Goal: Obtain resource: Obtain resource

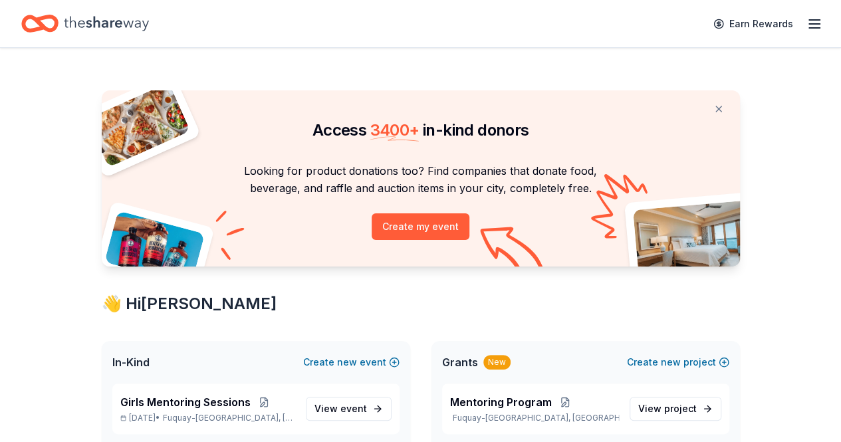
click at [720, 108] on button at bounding box center [719, 109] width 32 height 27
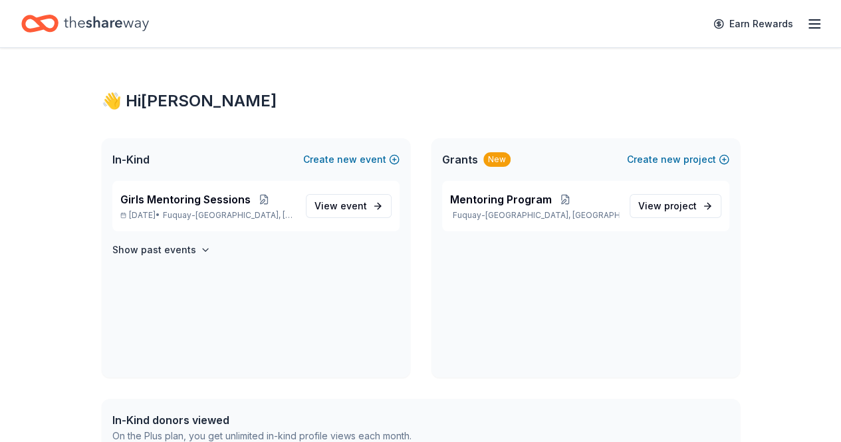
click at [385, 157] on button "Create new event" at bounding box center [351, 160] width 96 height 16
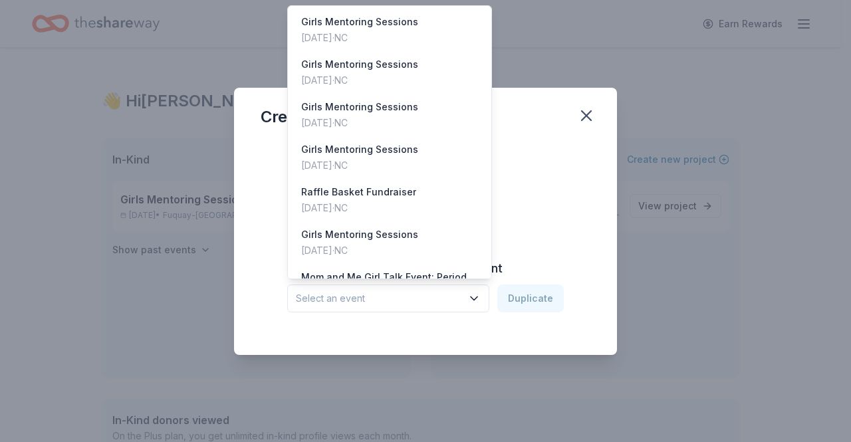
click at [479, 304] on icon "button" at bounding box center [473, 298] width 13 height 13
click at [390, 16] on div "Girls Mentoring Sessions" at bounding box center [359, 22] width 117 height 16
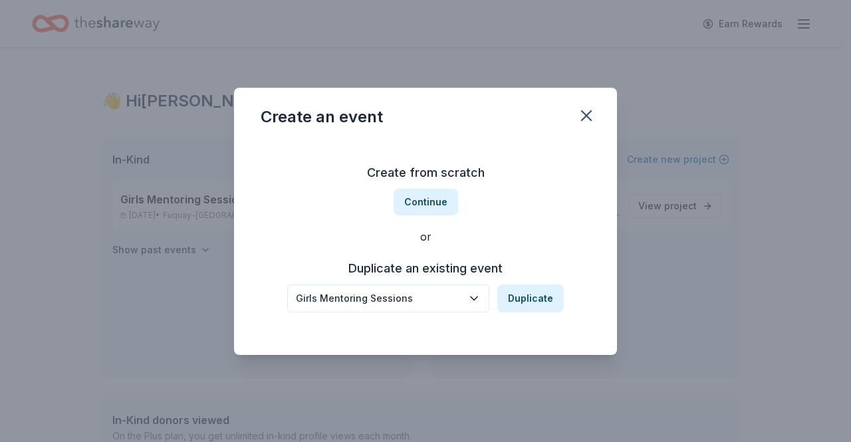
click at [543, 304] on button "Duplicate" at bounding box center [530, 299] width 66 height 28
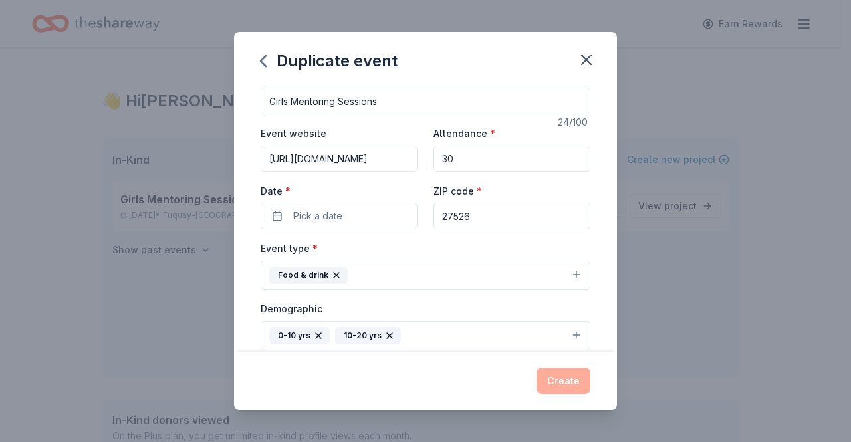
scroll to position [0, 57]
drag, startPoint x: 270, startPoint y: 156, endPoint x: 509, endPoint y: 158, distance: 239.3
click at [509, 158] on div "Event website https://www.forgirlslikequaneisha.org/home Attendance * 30 Date *…" at bounding box center [426, 177] width 330 height 104
click at [464, 64] on div "Duplicate event" at bounding box center [425, 58] width 383 height 53
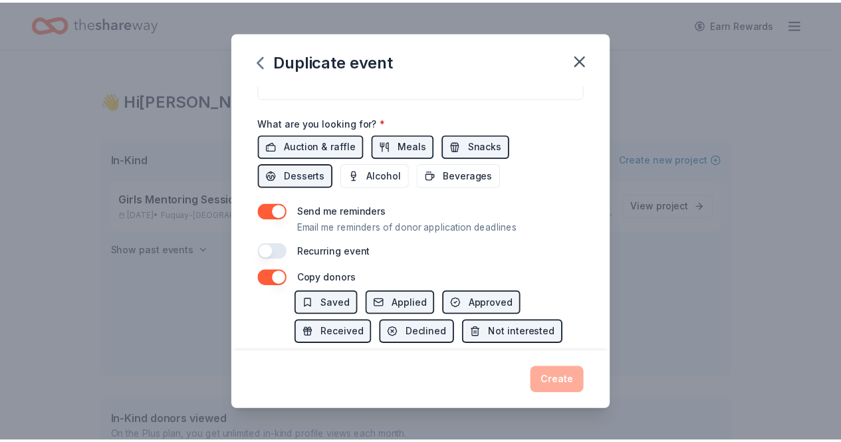
scroll to position [513, 0]
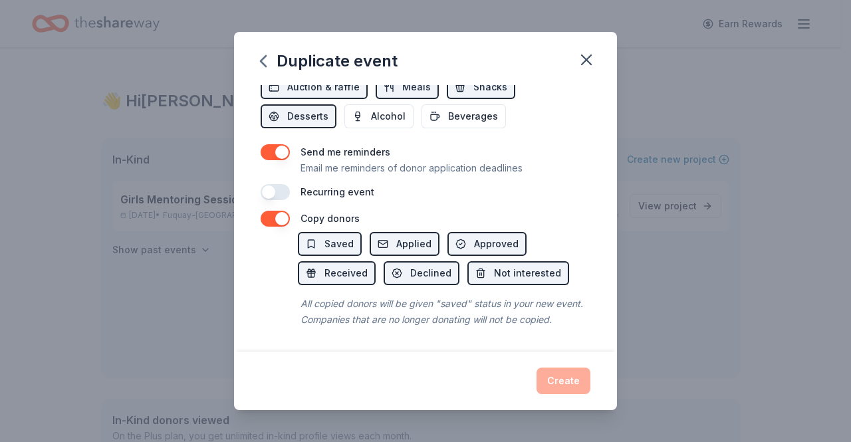
click at [564, 381] on div "Create" at bounding box center [426, 381] width 330 height 27
click at [586, 59] on icon "button" at bounding box center [586, 59] width 9 height 9
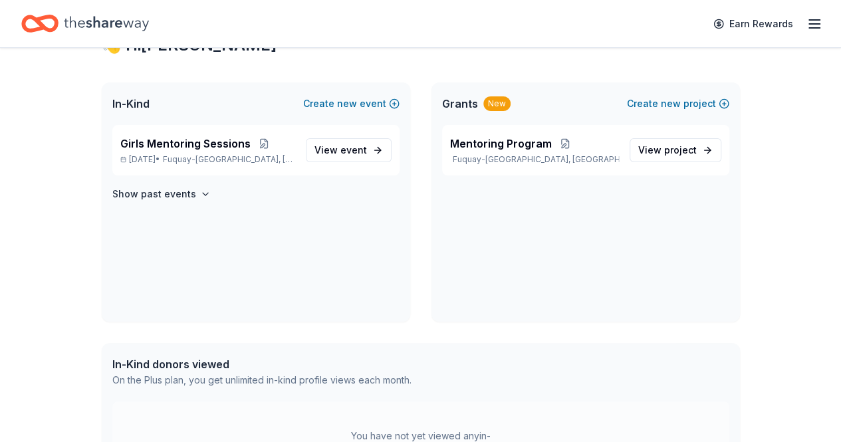
scroll to position [68, 0]
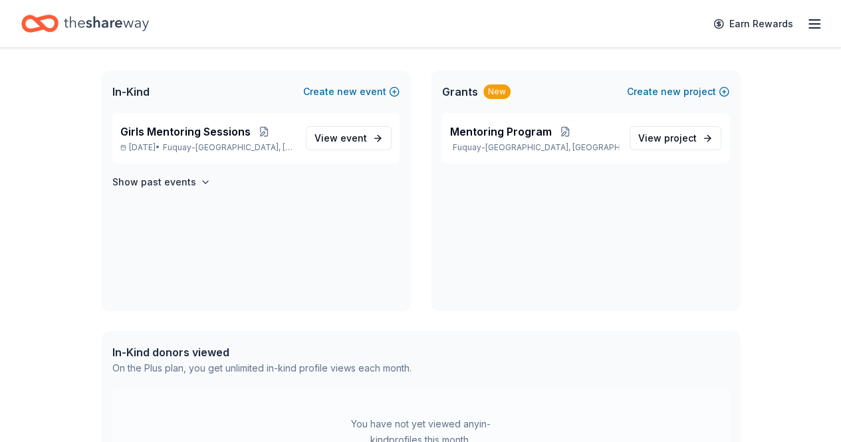
click at [344, 139] on span "event" at bounding box center [353, 137] width 27 height 11
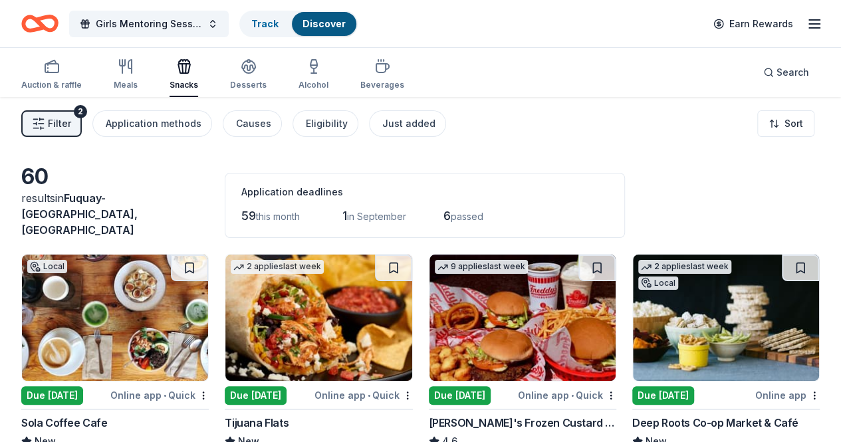
click at [279, 347] on img at bounding box center [318, 318] width 186 height 126
click at [451, 289] on img at bounding box center [522, 318] width 186 height 126
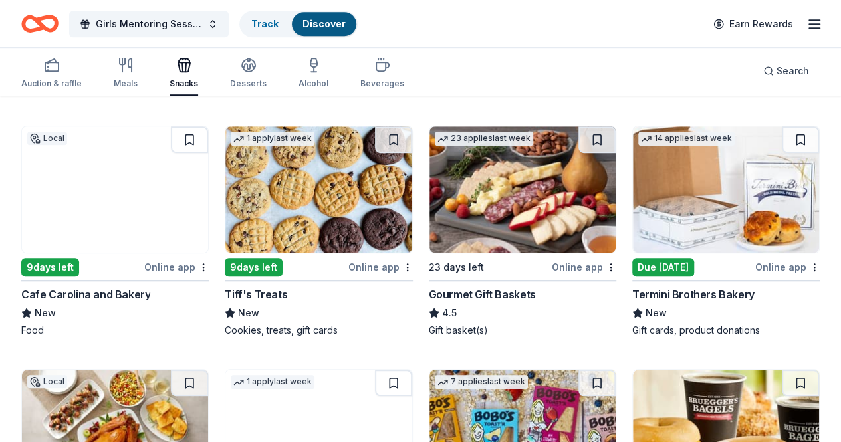
scroll to position [366, 0]
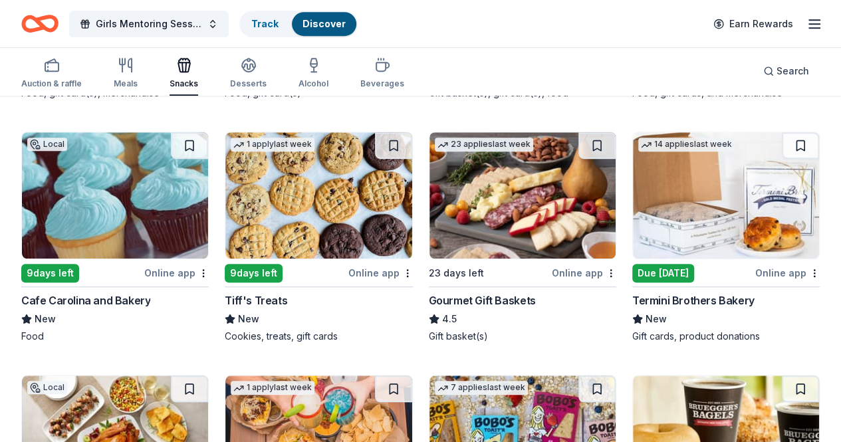
click at [429, 213] on img at bounding box center [522, 195] width 186 height 126
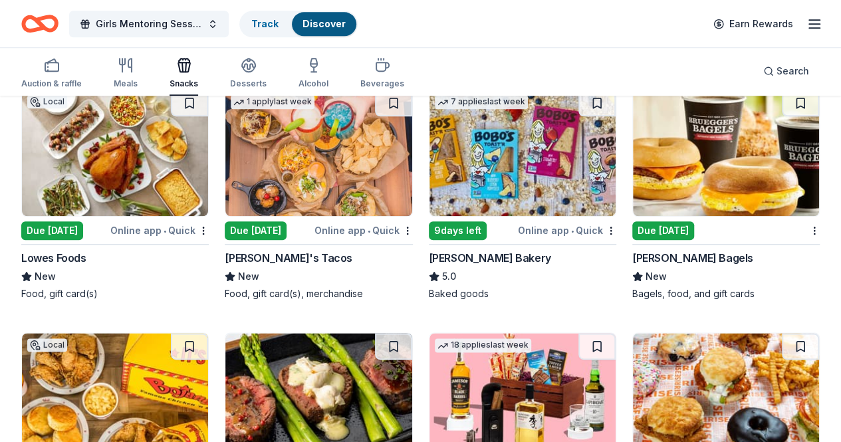
scroll to position [648, 0]
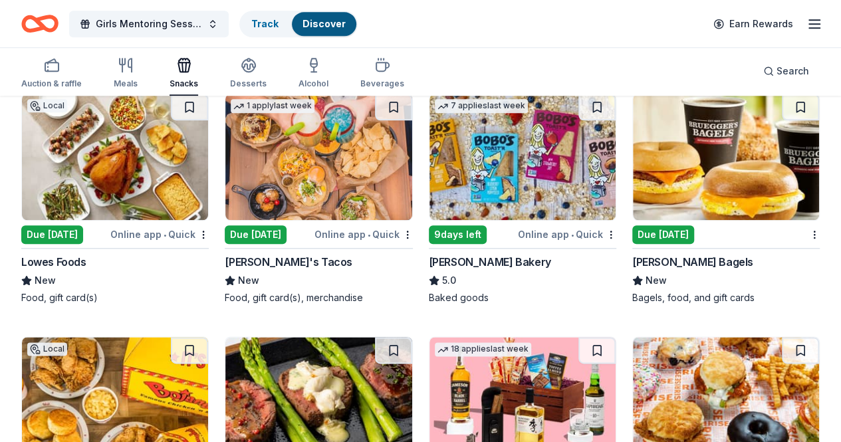
click at [208, 337] on img at bounding box center [115, 400] width 186 height 126
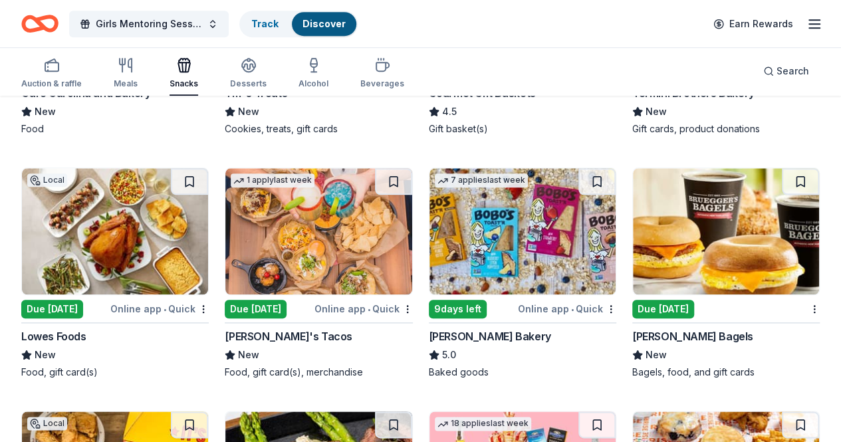
scroll to position [572, 0]
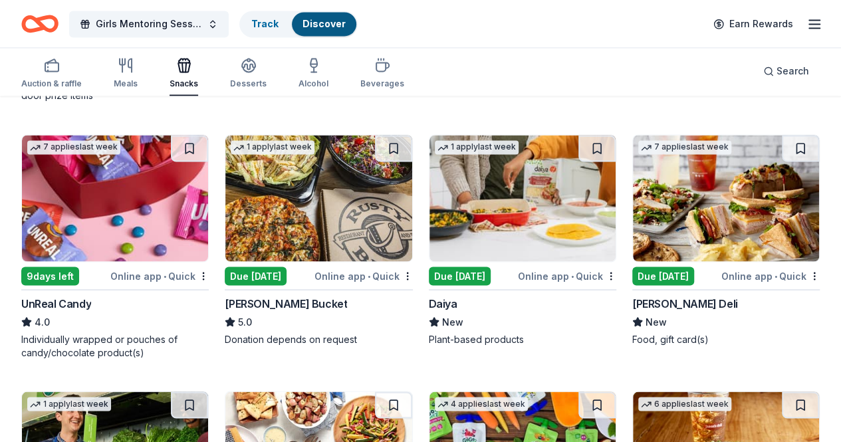
scroll to position [1102, 0]
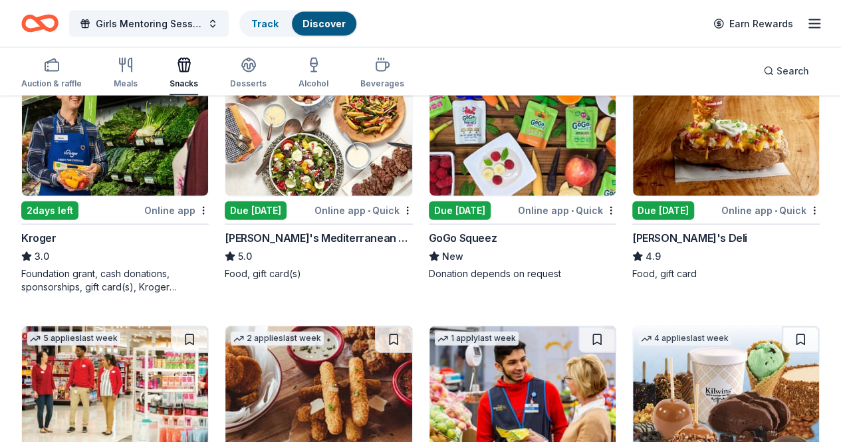
scroll to position [1428, 0]
click at [225, 326] on img at bounding box center [318, 389] width 186 height 126
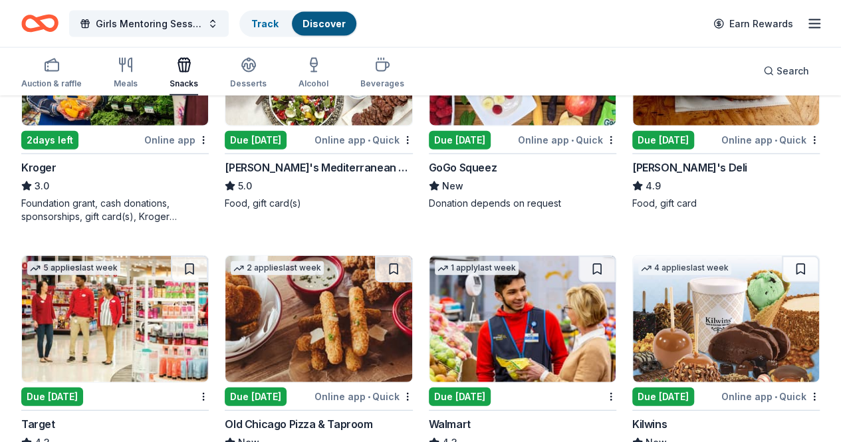
scroll to position [1451, 0]
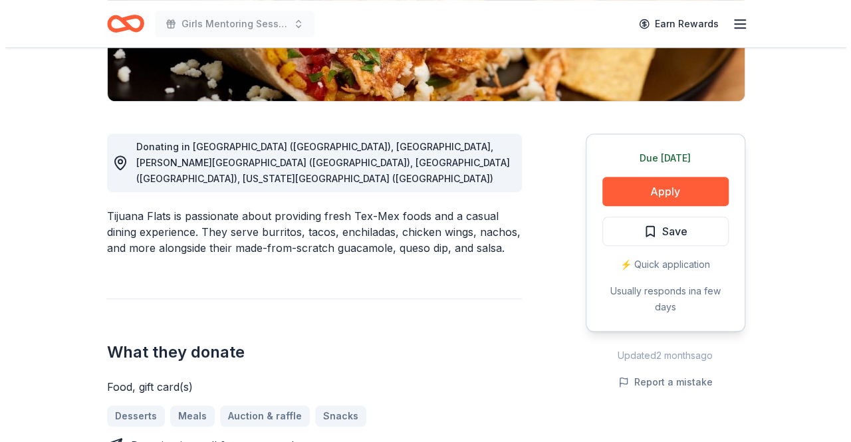
scroll to position [306, 0]
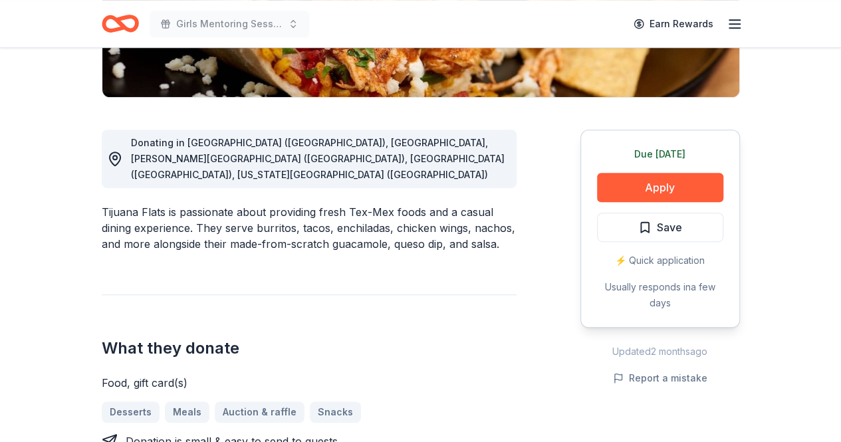
click at [670, 180] on button "Apply" at bounding box center [660, 187] width 126 height 29
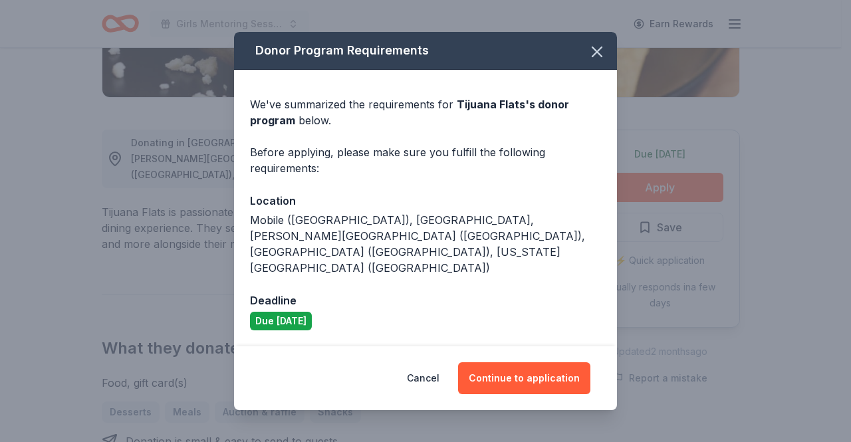
click at [525, 362] on button "Continue to application" at bounding box center [524, 378] width 132 height 32
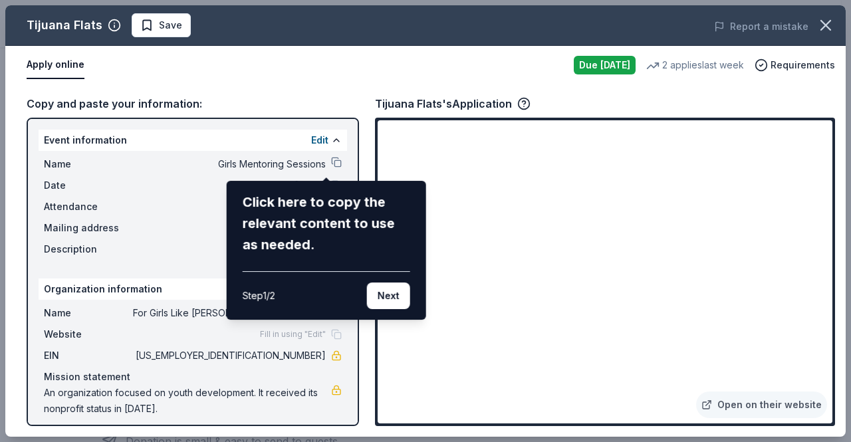
click at [274, 39] on div "Tijuana Flats Save Report a mistake Apply online Due today 2 applies last week …" at bounding box center [425, 220] width 840 height 431
click at [394, 292] on button "Next" at bounding box center [388, 296] width 43 height 27
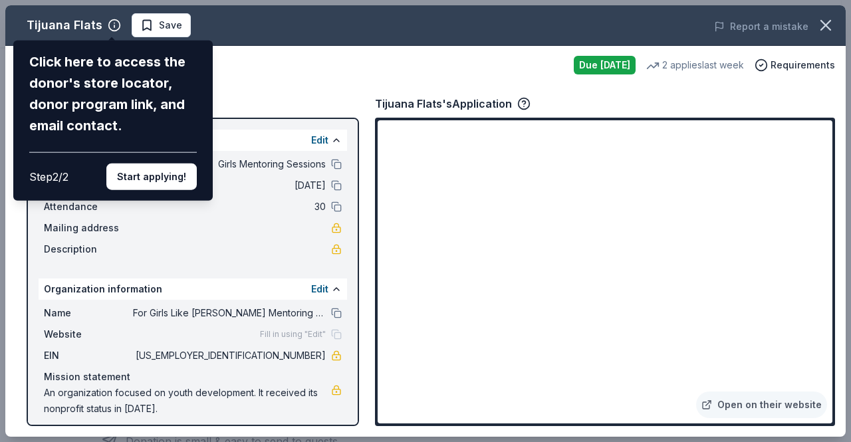
click at [162, 174] on button "Start applying!" at bounding box center [151, 177] width 90 height 27
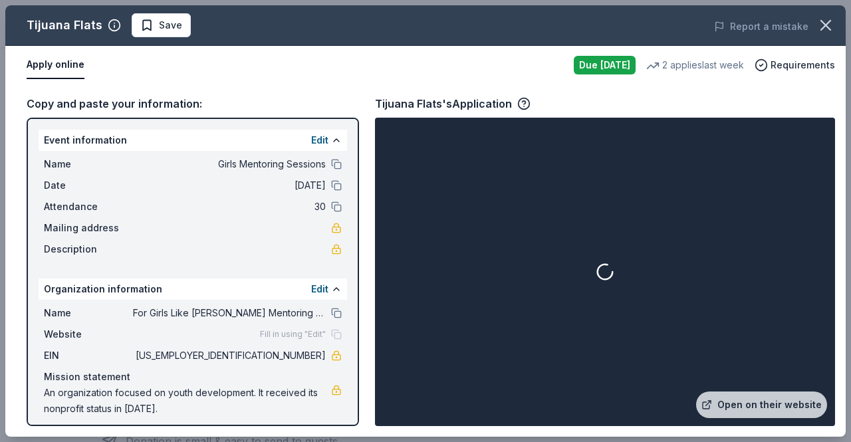
click at [311, 286] on button "Edit" at bounding box center [319, 289] width 17 height 16
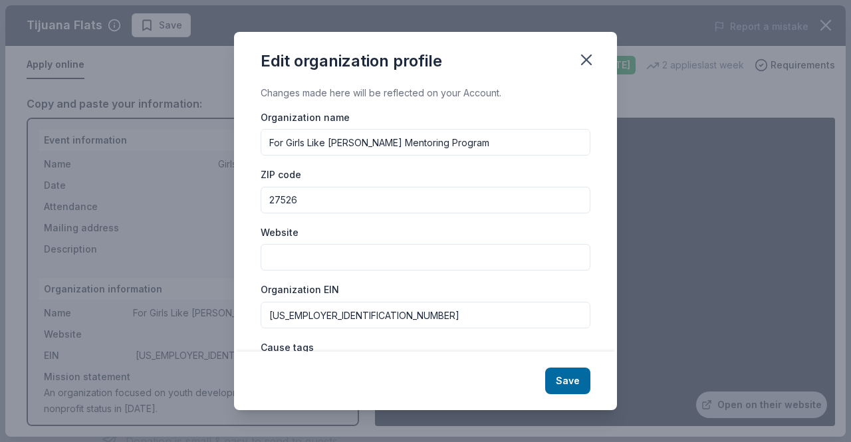
click at [322, 261] on input "Website" at bounding box center [426, 257] width 330 height 27
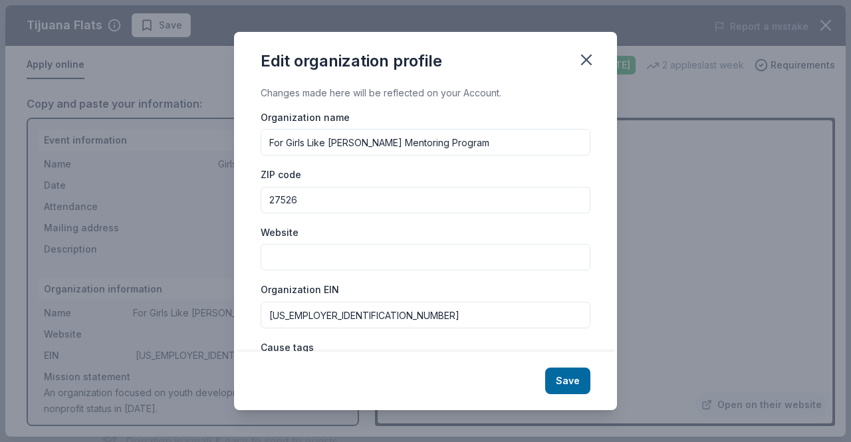
paste input "https://www.forgirlslikequaneisha.org/home"
type input "https://www.forgirlslikequaneisha.org"
click at [578, 386] on button "Save" at bounding box center [567, 381] width 45 height 27
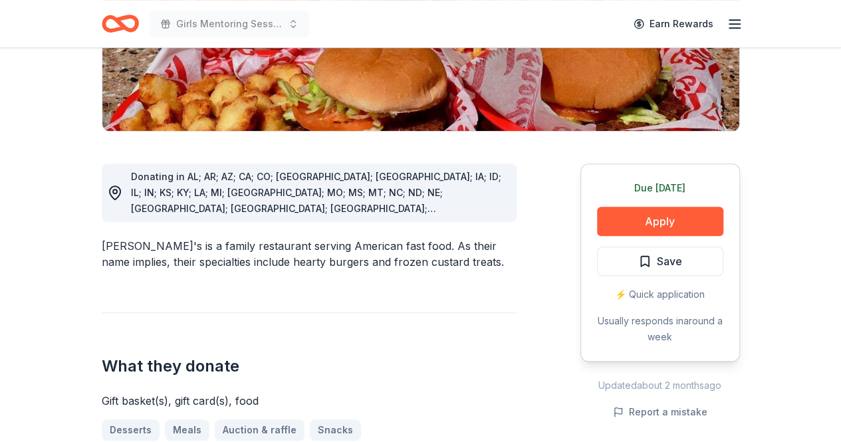
scroll to position [316, 0]
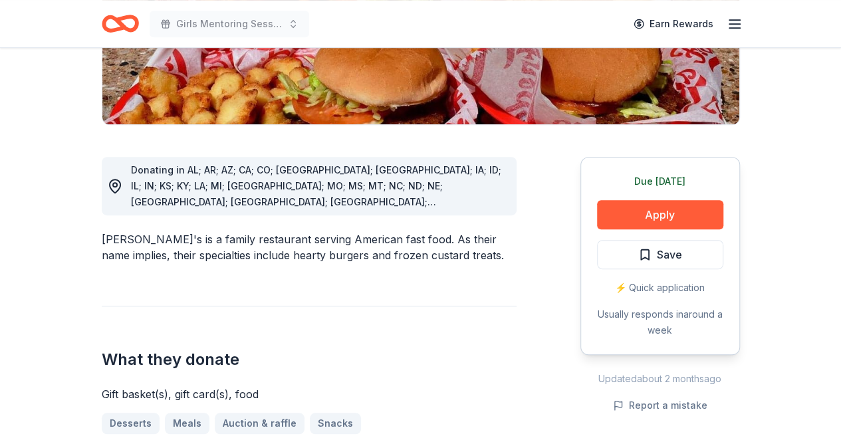
click at [676, 200] on button "Apply" at bounding box center [660, 214] width 126 height 29
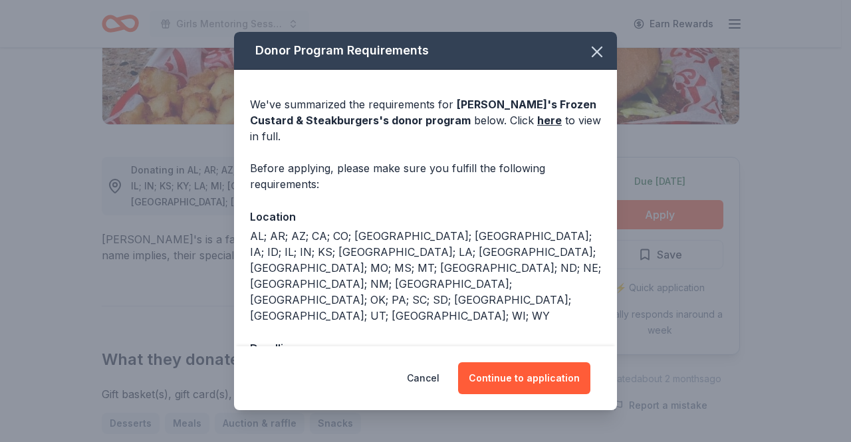
click at [509, 370] on button "Continue to application" at bounding box center [524, 378] width 132 height 32
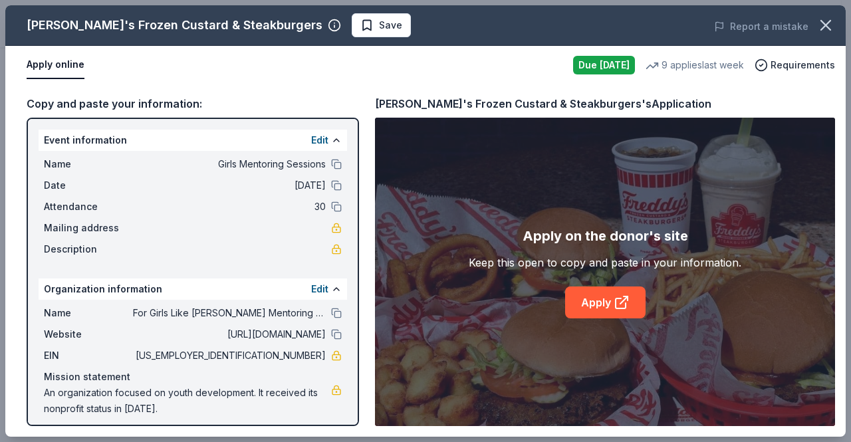
click at [601, 306] on link "Apply" at bounding box center [605, 303] width 80 height 32
click at [829, 23] on icon "button" at bounding box center [825, 25] width 19 height 19
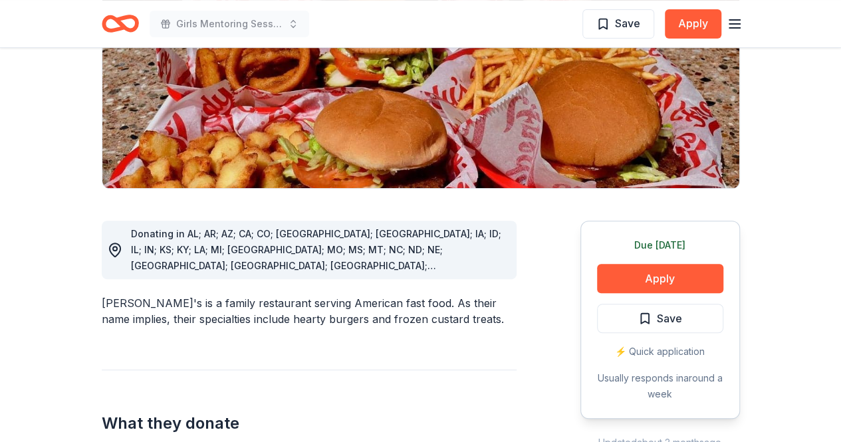
scroll to position [0, 0]
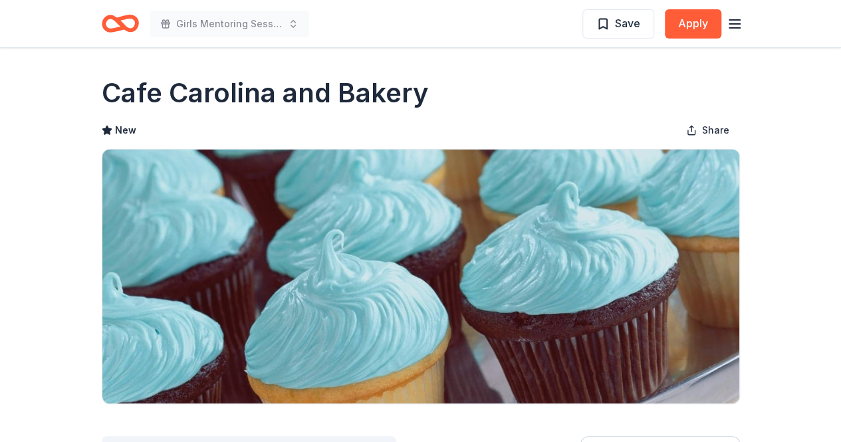
drag, startPoint x: 88, startPoint y: 90, endPoint x: 414, endPoint y: 86, distance: 325.8
drag, startPoint x: 425, startPoint y: 87, endPoint x: 126, endPoint y: 77, distance: 298.7
click at [126, 77] on h1 "Cafe Carolina and Bakery" at bounding box center [265, 92] width 327 height 37
drag, startPoint x: 104, startPoint y: 85, endPoint x: 406, endPoint y: 104, distance: 302.4
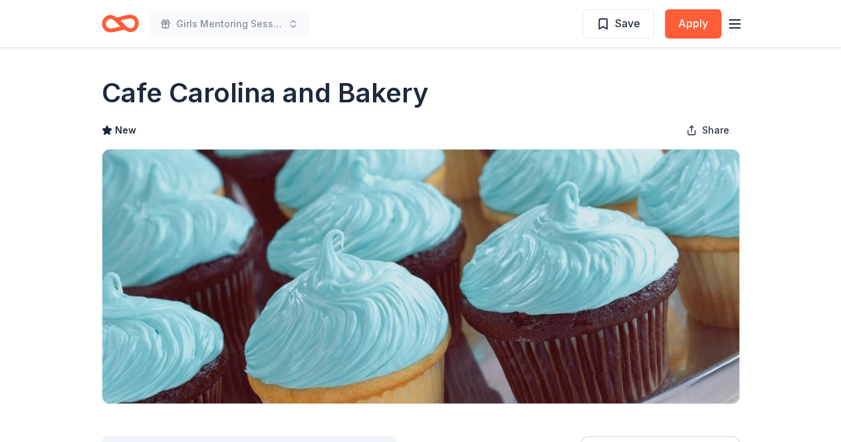
click at [406, 104] on h1 "Cafe Carolina and Bakery" at bounding box center [265, 92] width 327 height 37
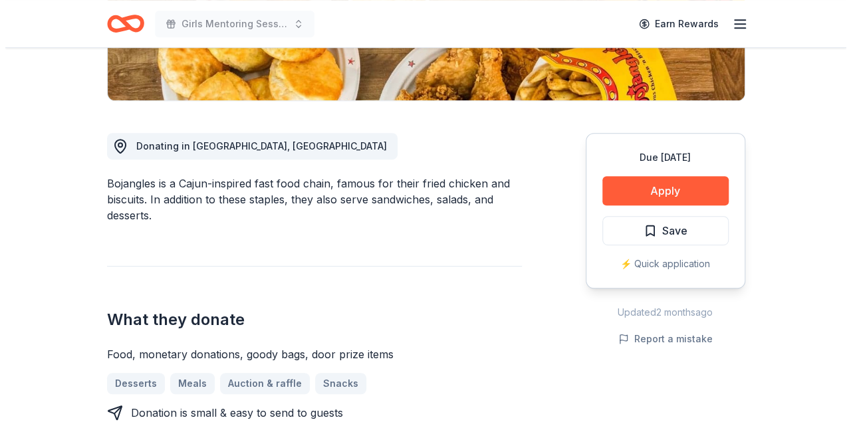
scroll to position [291, 0]
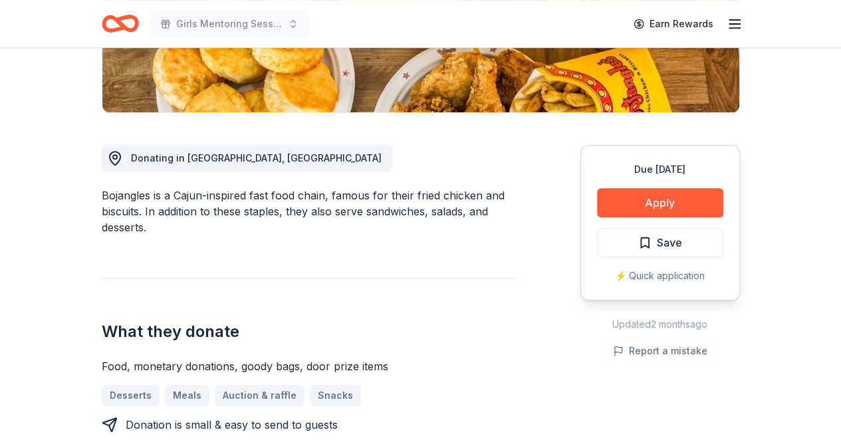
click at [649, 195] on button "Apply" at bounding box center [660, 202] width 126 height 29
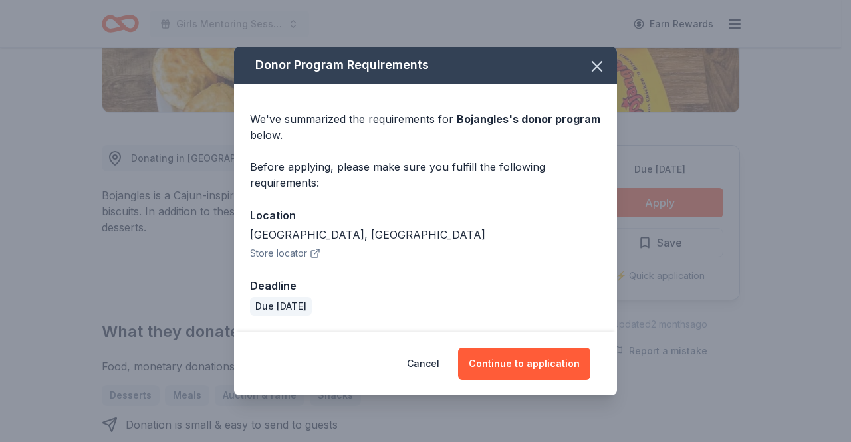
click at [552, 366] on button "Continue to application" at bounding box center [524, 364] width 132 height 32
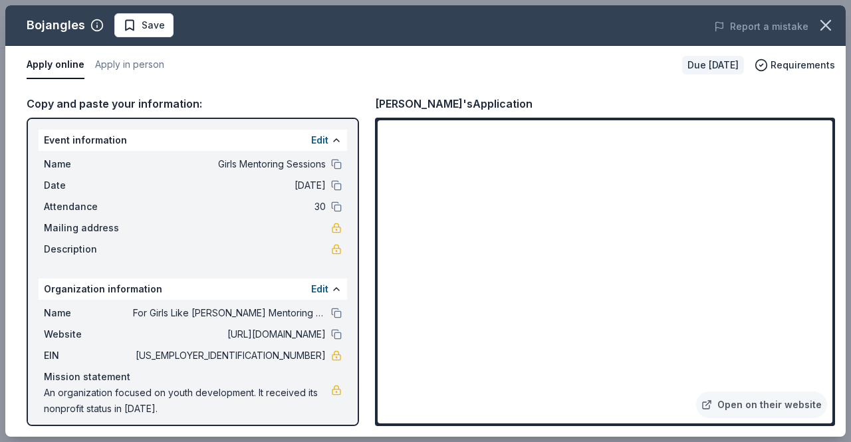
click at [791, 84] on div "Copy and paste your information: Event information Edit Name Girls Mentoring Se…" at bounding box center [425, 260] width 840 height 352
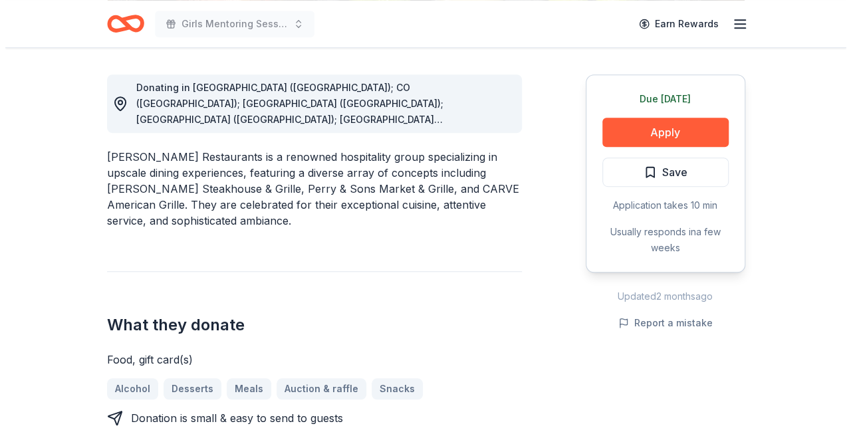
scroll to position [363, 0]
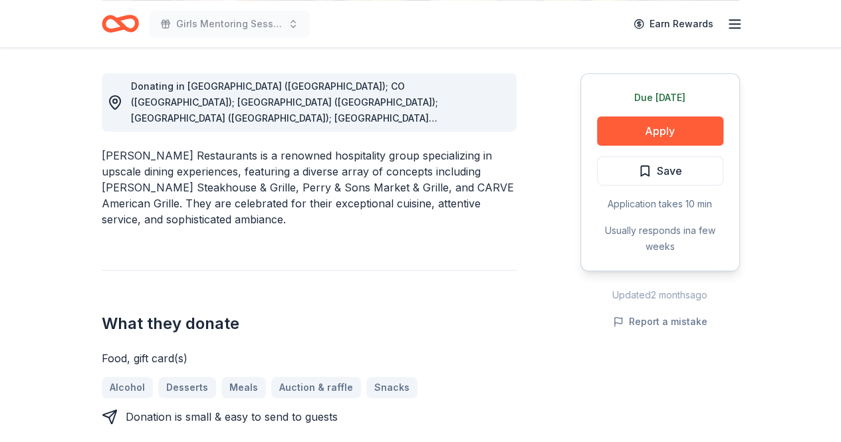
click at [668, 128] on button "Apply" at bounding box center [660, 130] width 126 height 29
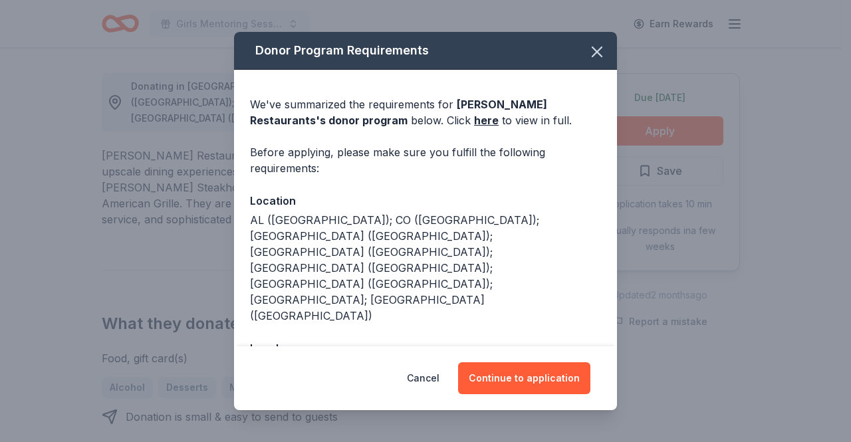
scroll to position [19, 0]
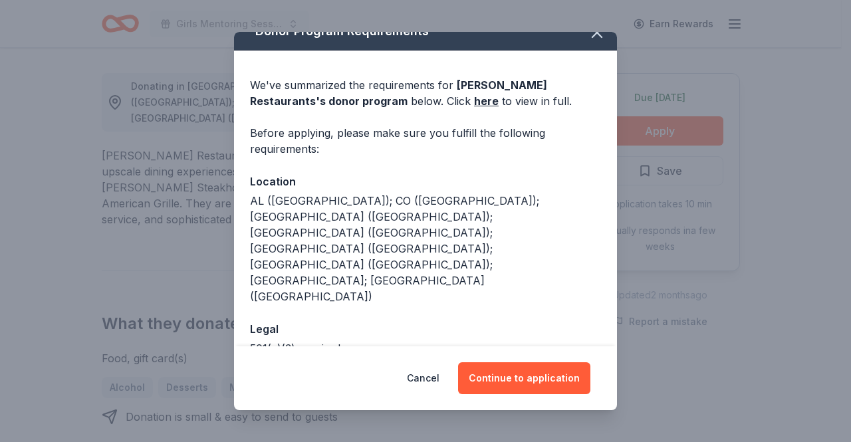
click at [545, 374] on button "Continue to application" at bounding box center [524, 378] width 132 height 32
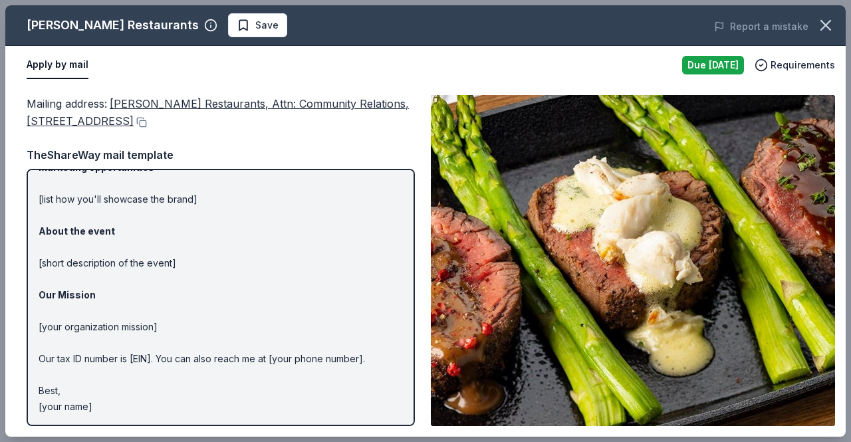
scroll to position [0, 0]
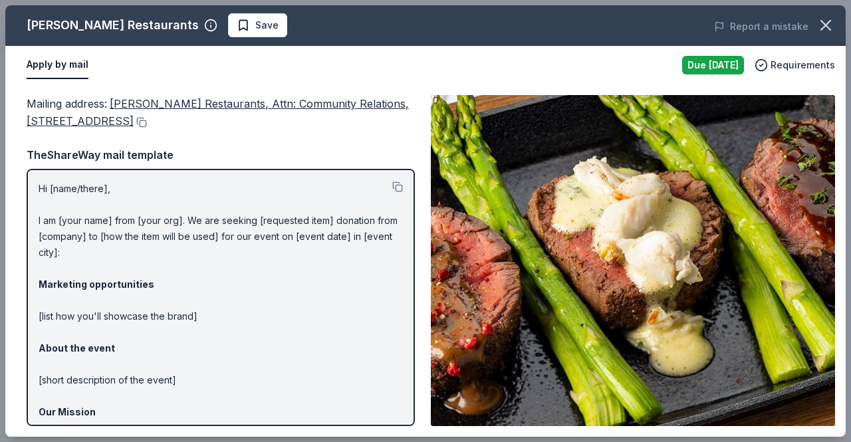
click at [714, 198] on img at bounding box center [633, 260] width 404 height 331
click at [827, 27] on icon "button" at bounding box center [825, 25] width 9 height 9
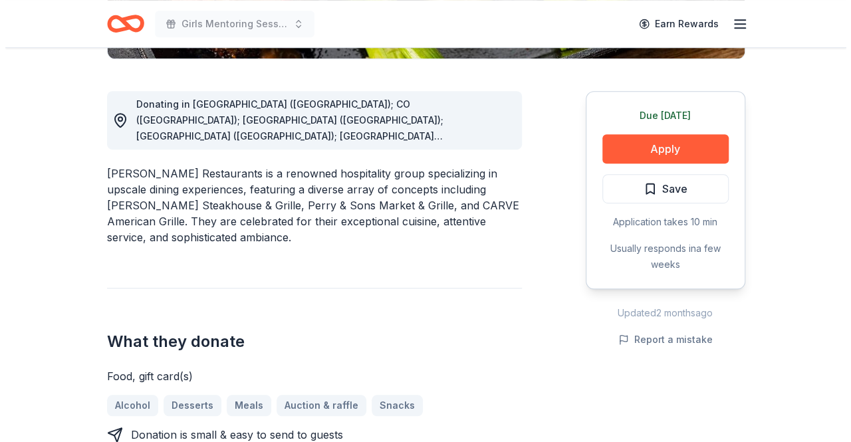
scroll to position [334, 0]
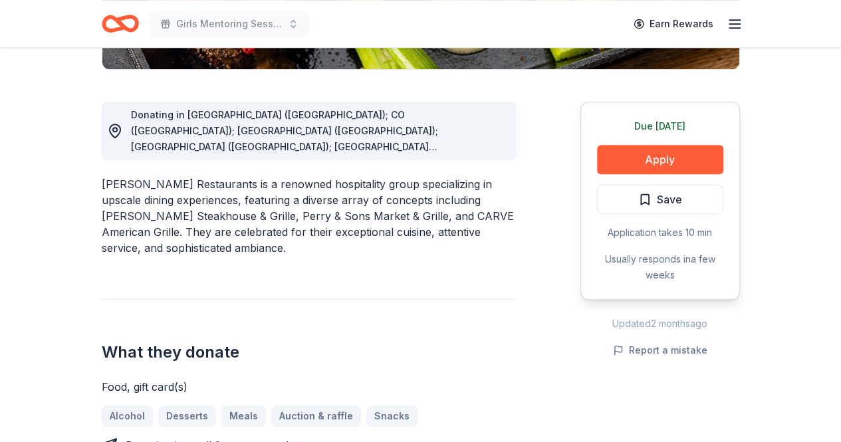
click at [637, 162] on button "Apply" at bounding box center [660, 159] width 126 height 29
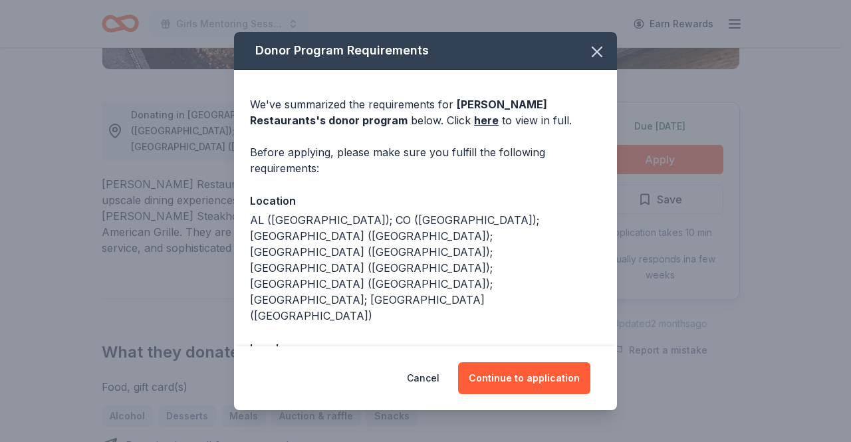
scroll to position [19, 0]
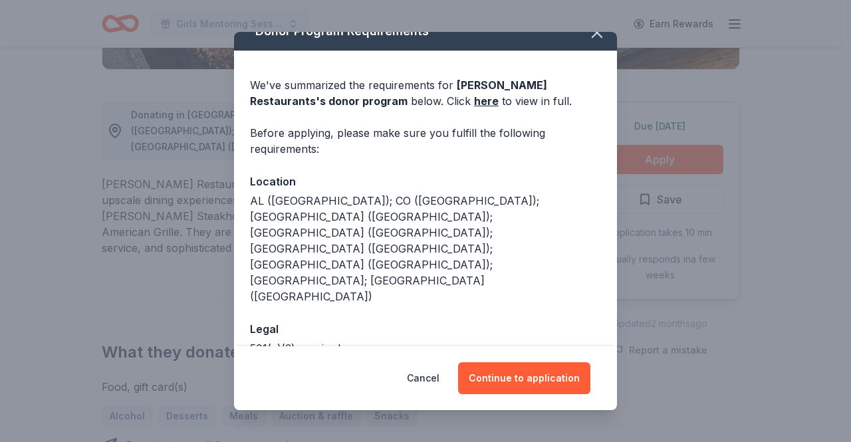
click at [539, 378] on button "Continue to application" at bounding box center [524, 378] width 132 height 32
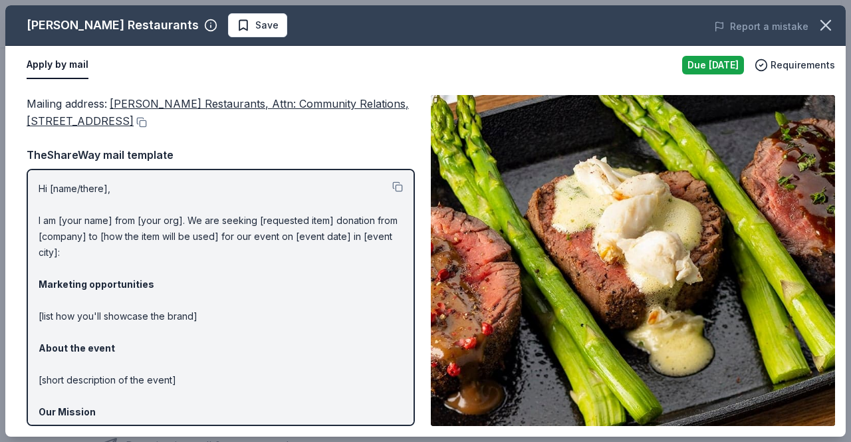
drag, startPoint x: 39, startPoint y: 187, endPoint x: 158, endPoint y: 342, distance: 195.3
click at [158, 342] on p "Hi [name/there], I am [your name] from [your org]. We are seeking [requested it…" at bounding box center [221, 356] width 364 height 351
drag, startPoint x: 41, startPoint y: 187, endPoint x: 154, endPoint y: 263, distance: 135.2
click at [154, 263] on p "Hi [name/there], I am [your name] from [your org]. We are seeking [requested it…" at bounding box center [221, 356] width 364 height 351
drag, startPoint x: 41, startPoint y: 185, endPoint x: 168, endPoint y: 259, distance: 146.0
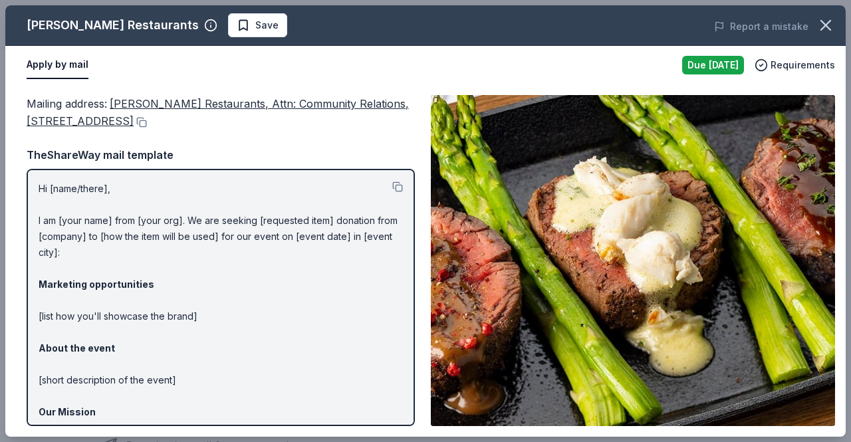
click at [168, 259] on p "Hi [name/there], I am [your name] from [your org]. We are seeking [requested it…" at bounding box center [221, 356] width 364 height 351
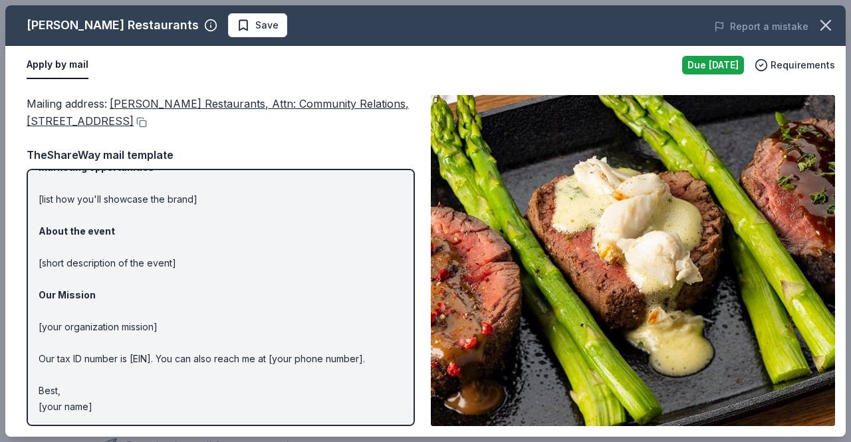
drag, startPoint x: 116, startPoint y: 409, endPoint x: 2, endPoint y: 223, distance: 218.1
click at [2, 223] on div "Perry's Restaurants Save Report a mistake Apply by mail Due today Requirements …" at bounding box center [425, 221] width 851 height 442
click at [64, 71] on button "Apply by mail" at bounding box center [58, 65] width 62 height 28
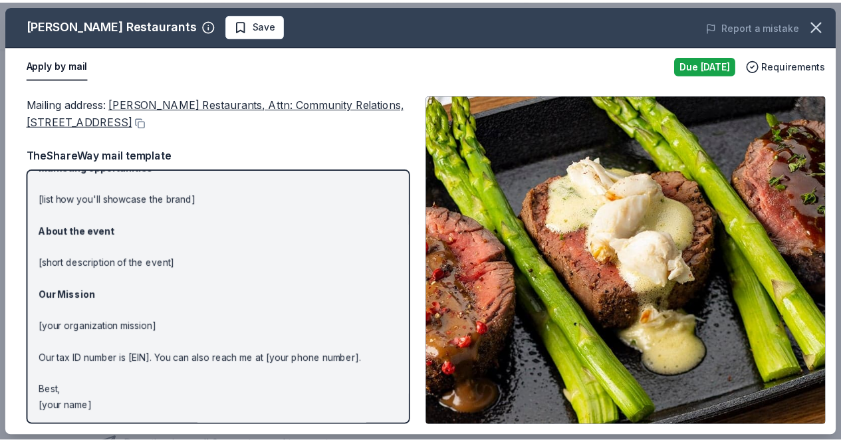
scroll to position [0, 0]
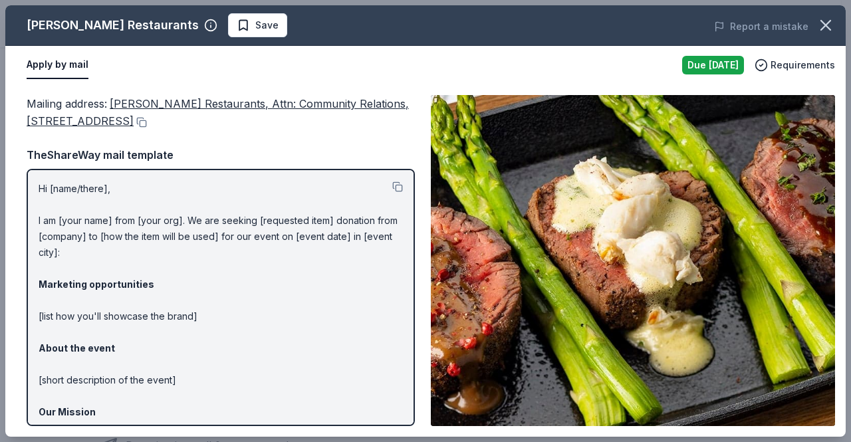
click at [36, 74] on button "Apply by mail" at bounding box center [58, 65] width 62 height 28
click at [826, 26] on icon "button" at bounding box center [825, 25] width 9 height 9
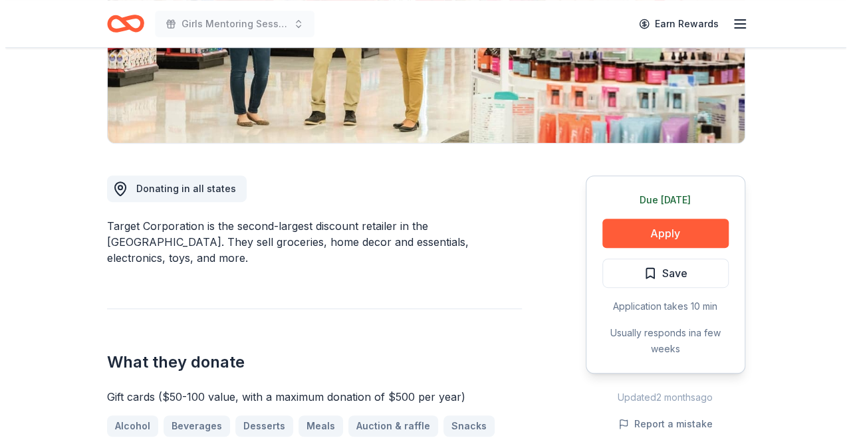
scroll to position [262, 0]
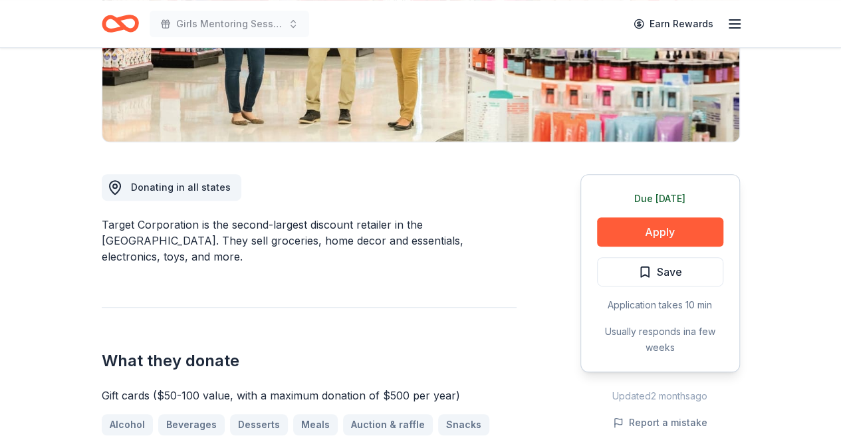
click at [682, 240] on button "Apply" at bounding box center [660, 231] width 126 height 29
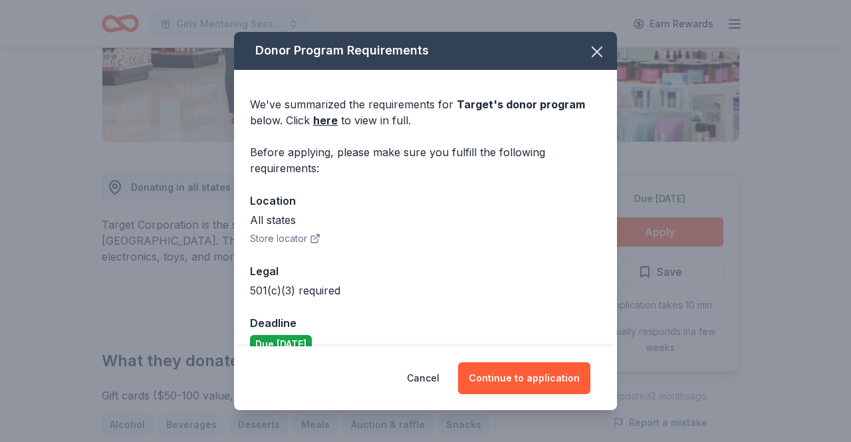
scroll to position [22, 0]
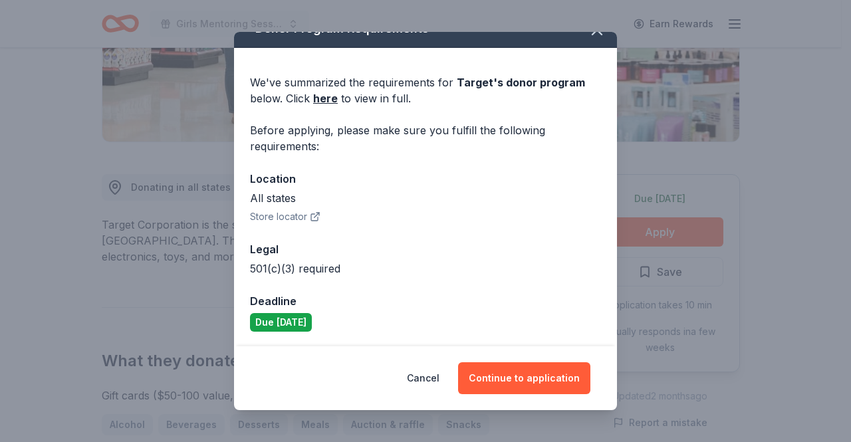
click at [547, 376] on button "Continue to application" at bounding box center [524, 378] width 132 height 32
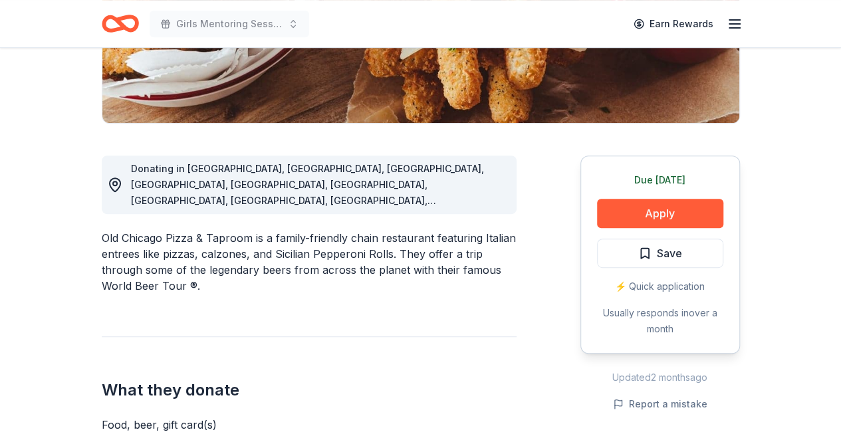
scroll to position [277, 0]
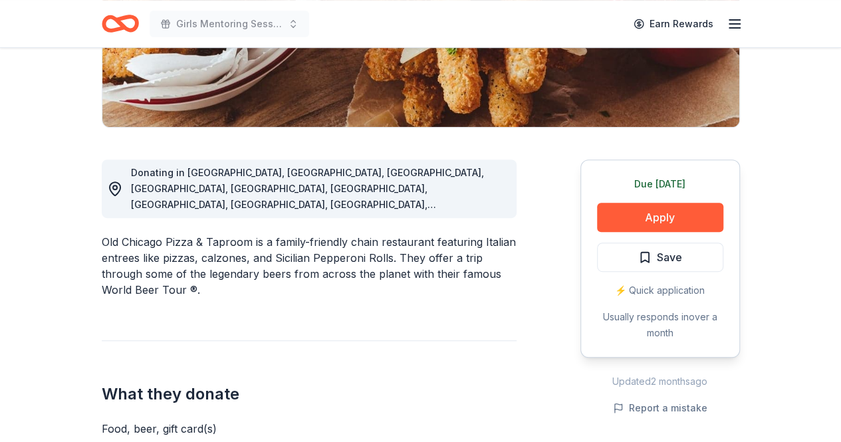
click at [651, 227] on button "Apply" at bounding box center [660, 217] width 126 height 29
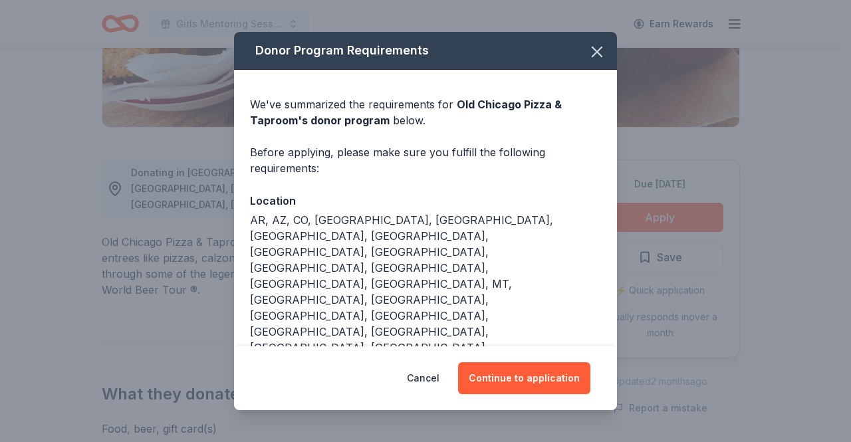
click at [546, 366] on button "Continue to application" at bounding box center [524, 378] width 132 height 32
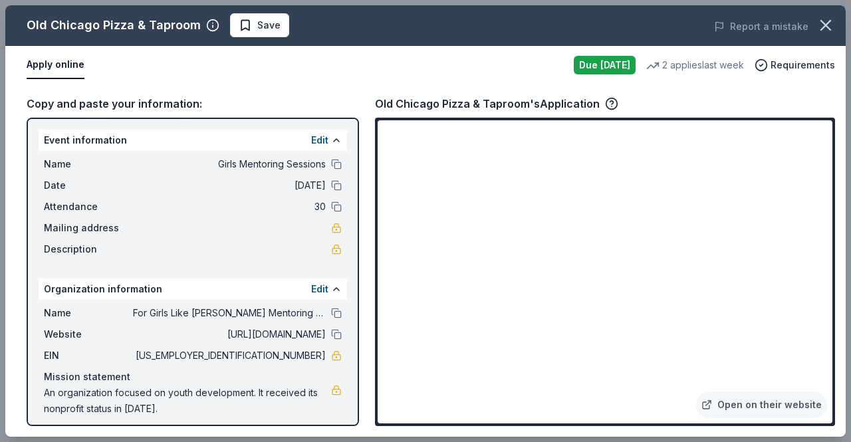
click at [771, 405] on link "Open on their website" at bounding box center [761, 405] width 131 height 27
click at [825, 28] on icon "button" at bounding box center [825, 25] width 19 height 19
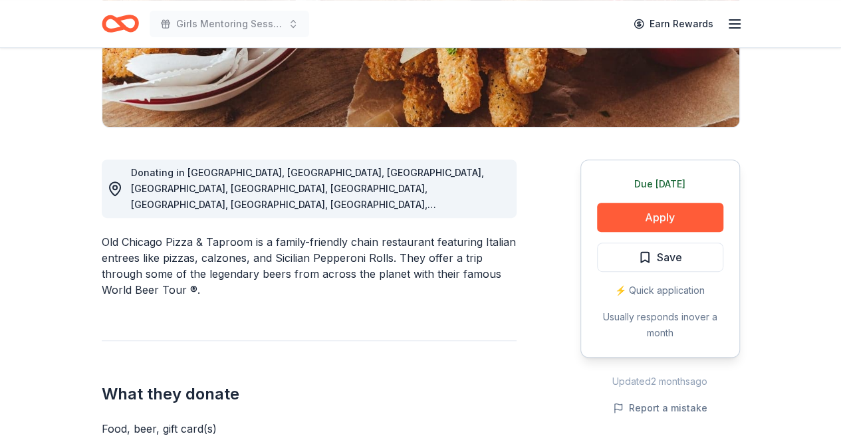
click at [126, 40] on div "Girls Mentoring Sessions Earn Rewards" at bounding box center [420, 23] width 681 height 47
click at [122, 27] on icon "Home" at bounding box center [126, 23] width 21 height 13
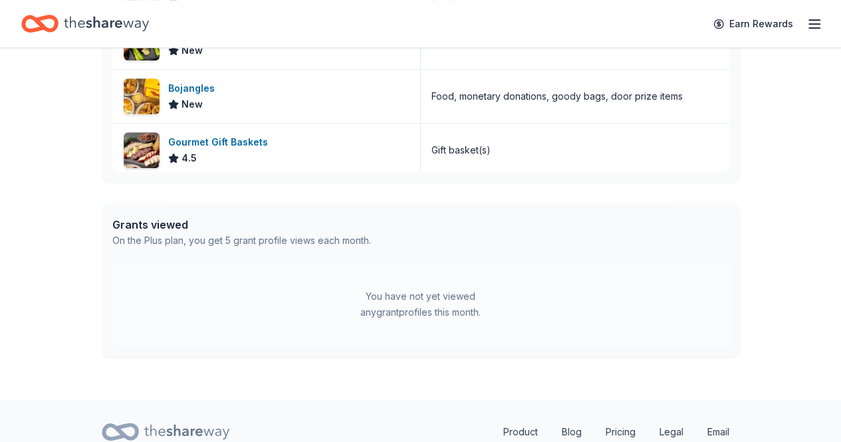
scroll to position [550, 0]
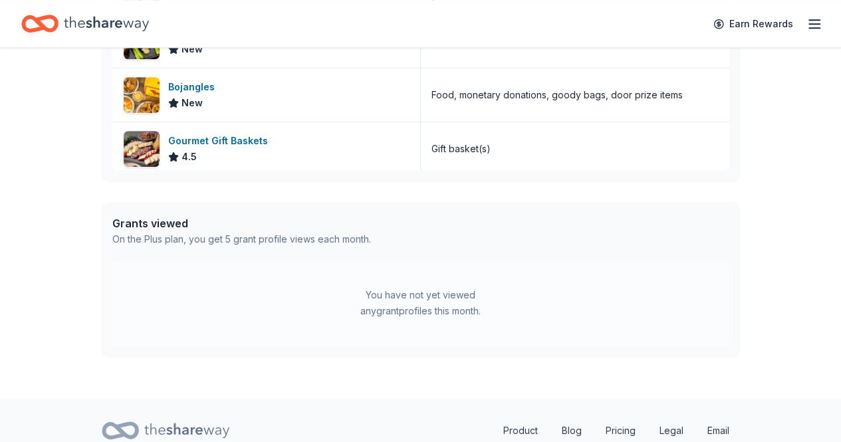
drag, startPoint x: 849, startPoint y: 269, endPoint x: 536, endPoint y: 316, distance: 316.7
click at [536, 316] on div "You have not yet viewed any grant profiles this month." at bounding box center [420, 303] width 617 height 85
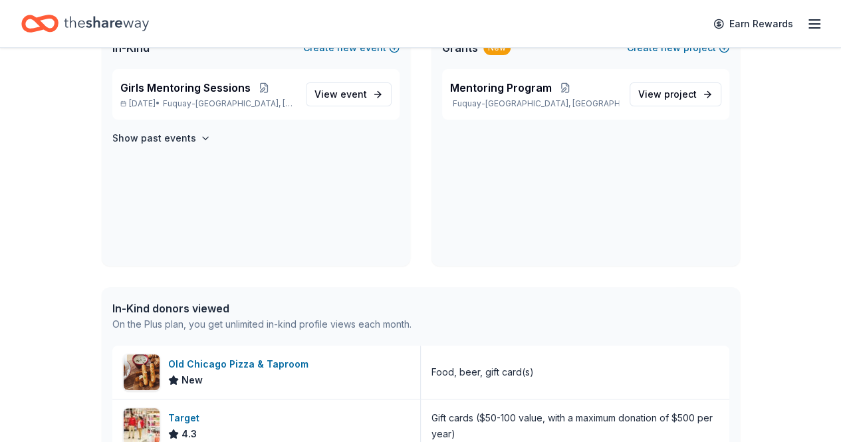
scroll to position [0, 0]
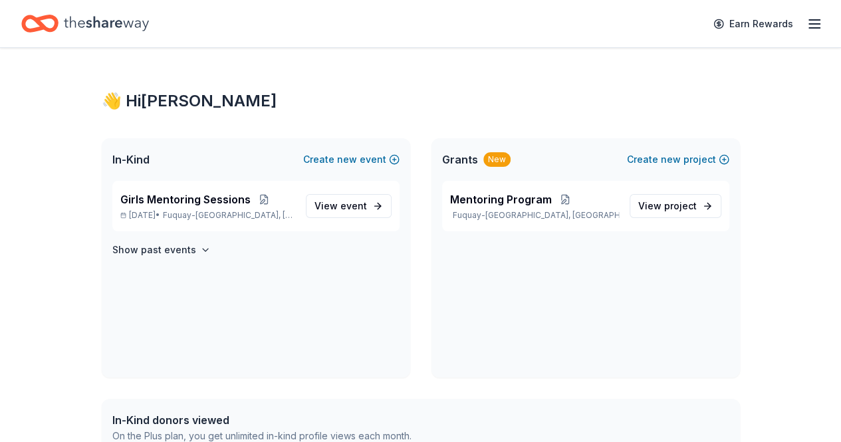
click at [806, 19] on icon "button" at bounding box center [814, 24] width 16 height 16
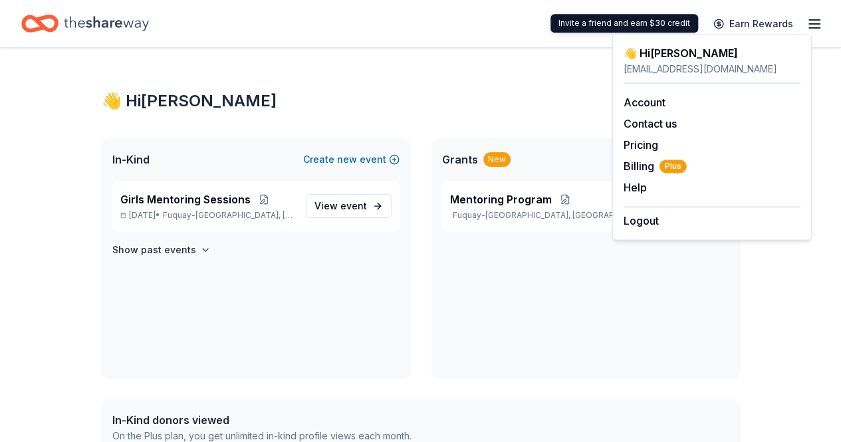
click at [706, 23] on link "Earn Rewards" at bounding box center [753, 24] width 96 height 24
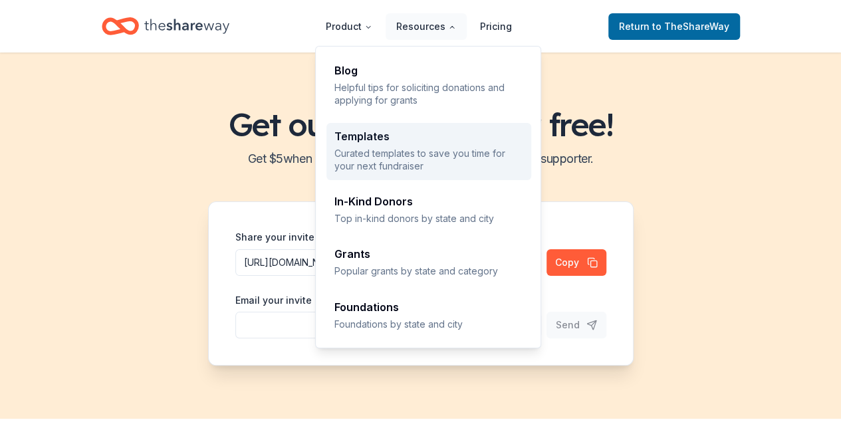
click at [440, 148] on p "Curated templates to save you time for your next fundraiser" at bounding box center [428, 160] width 189 height 26
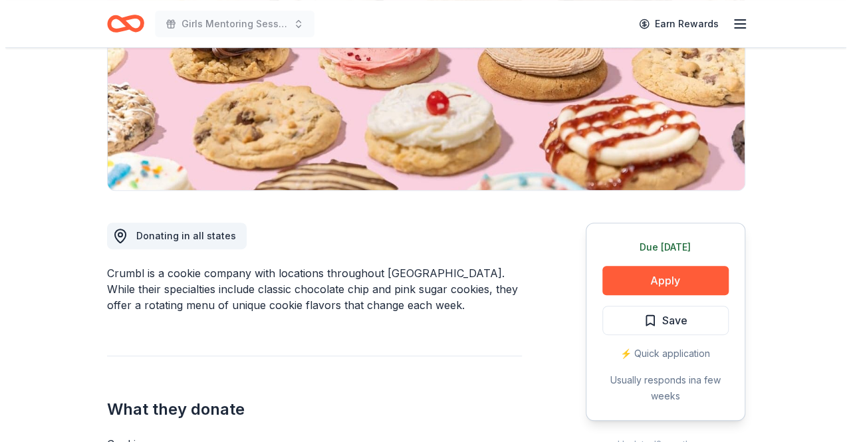
scroll to position [217, 0]
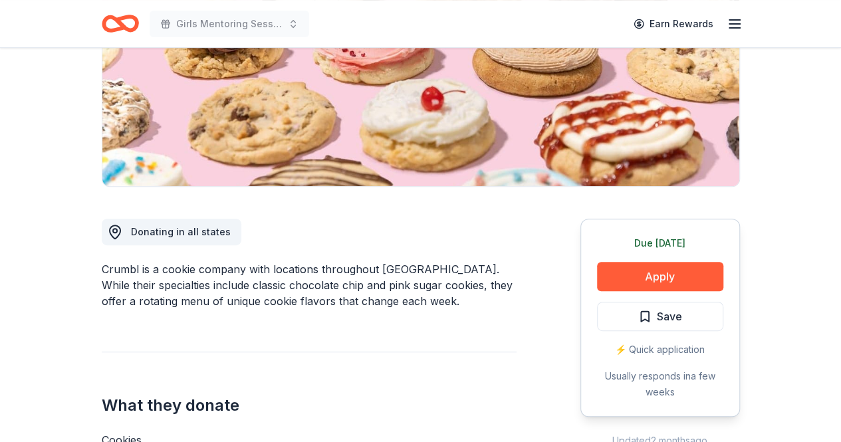
click at [654, 271] on button "Apply" at bounding box center [660, 276] width 126 height 29
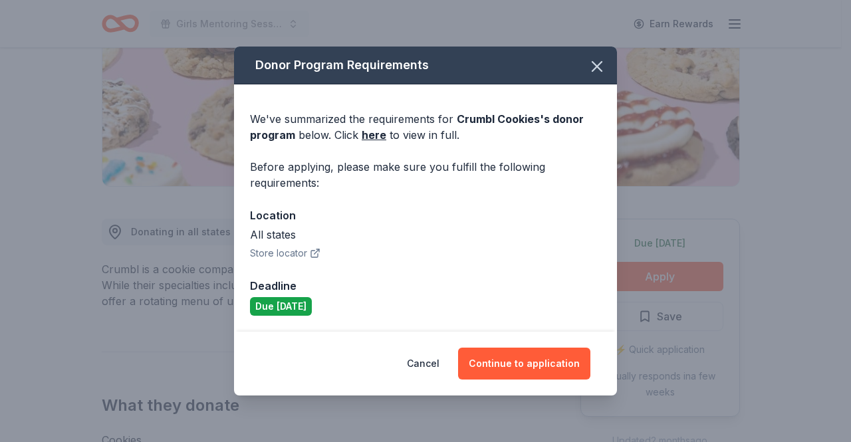
click at [550, 364] on button "Continue to application" at bounding box center [524, 364] width 132 height 32
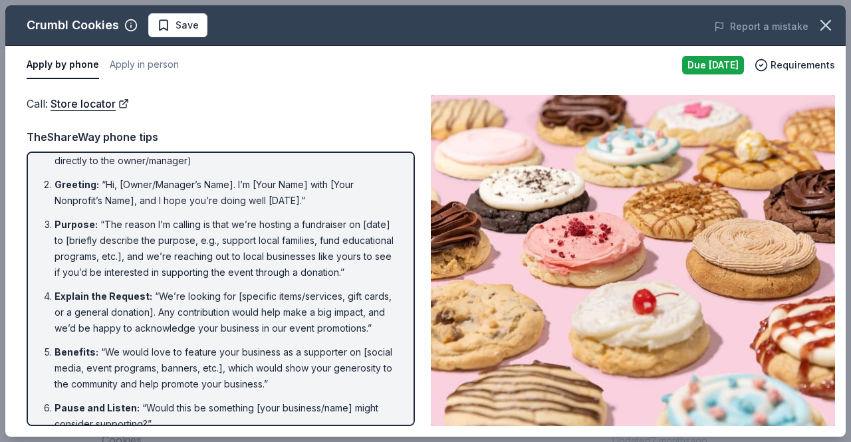
scroll to position [0, 0]
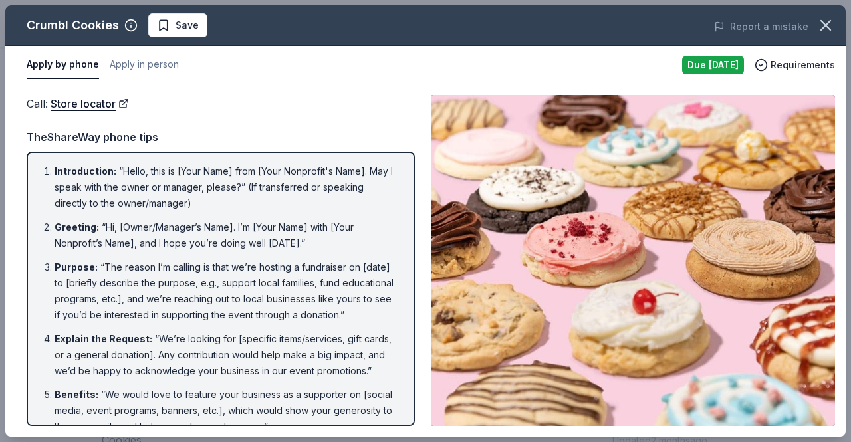
drag, startPoint x: 56, startPoint y: 168, endPoint x: 150, endPoint y: 220, distance: 107.1
click at [160, 225] on ol "Introduction : “Hello, this is [Your Name] from [Your Nonprofit's Name]. May I …" at bounding box center [221, 410] width 364 height 492
drag, startPoint x: 56, startPoint y: 168, endPoint x: 218, endPoint y: 317, distance: 220.2
click at [218, 317] on ol "Introduction : “Hello, this is [Your Name] from [Your Nonprofit's Name]. May I …" at bounding box center [221, 410] width 364 height 492
drag, startPoint x: 25, startPoint y: 130, endPoint x: 181, endPoint y: 287, distance: 221.4
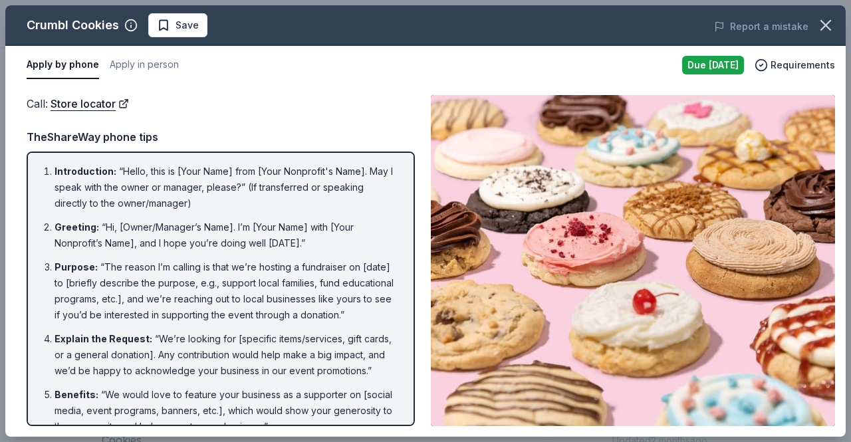
click at [181, 287] on div "Call : Store locator Call : Store locator TheShareWay phone tips Introduction :…" at bounding box center [425, 260] width 840 height 352
drag, startPoint x: 275, startPoint y: 362, endPoint x: 213, endPoint y: 294, distance: 91.8
click at [213, 294] on ol "Introduction : “Hello, this is [Your Name] from [Your Nonprofit's Name]. May I …" at bounding box center [221, 410] width 364 height 492
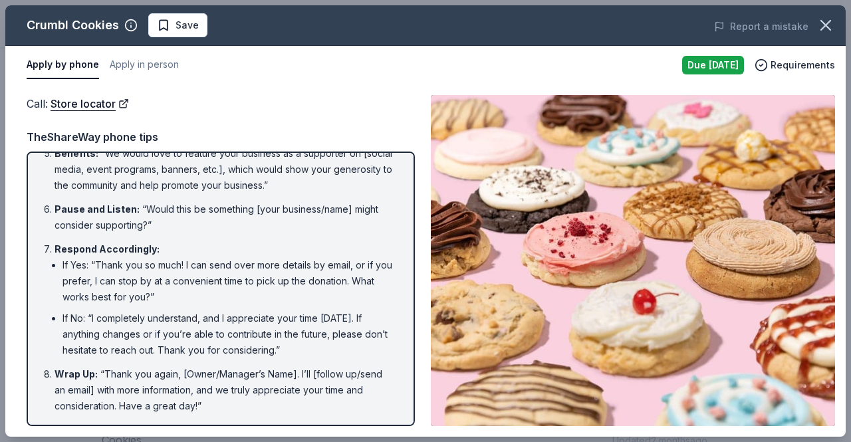
drag, startPoint x: 218, startPoint y: 413, endPoint x: 89, endPoint y: 296, distance: 173.7
click at [89, 296] on ol "Introduction : “Hello, this is [Your Name] from [Your Nonprofit's Name]. May I …" at bounding box center [221, 168] width 364 height 492
click at [89, 296] on li "If Yes: “Thank you so much! I can send over more details by email, or if you pr…" at bounding box center [228, 281] width 332 height 48
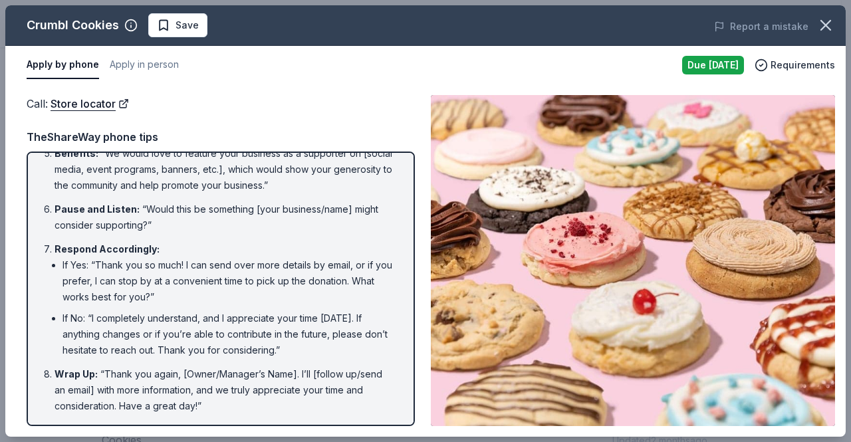
click at [89, 296] on li "If Yes: “Thank you so much! I can send over more details by email, or if you pr…" at bounding box center [228, 281] width 332 height 48
drag, startPoint x: 72, startPoint y: 273, endPoint x: 291, endPoint y: 429, distance: 268.8
click at [291, 429] on div "Call : Store locator Call : Store locator TheShareWay phone tips Introduction :…" at bounding box center [425, 260] width 840 height 352
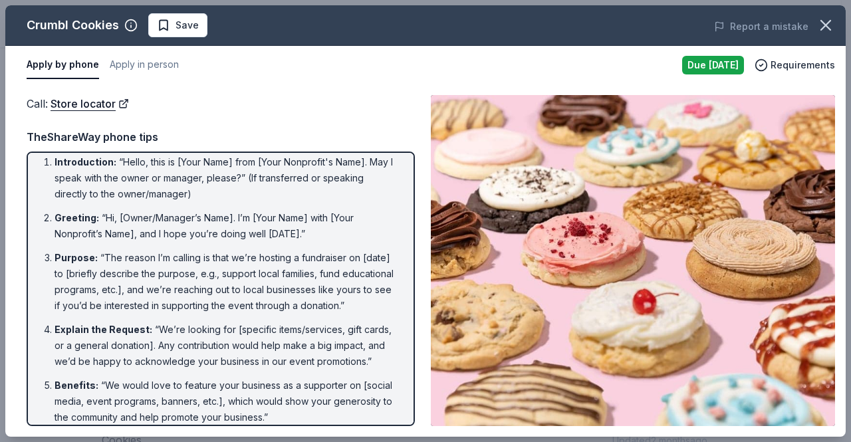
scroll to position [0, 0]
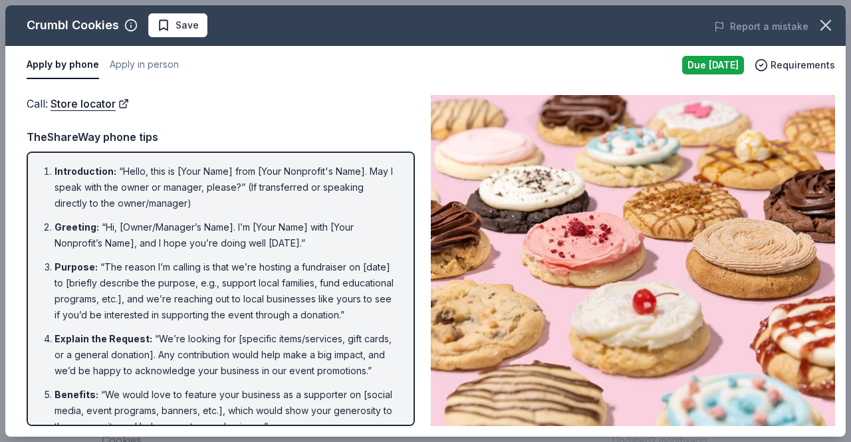
click at [121, 181] on li "Introduction : “Hello, this is [Your Name] from [Your Nonprofit's Name]. May I …" at bounding box center [225, 188] width 340 height 48
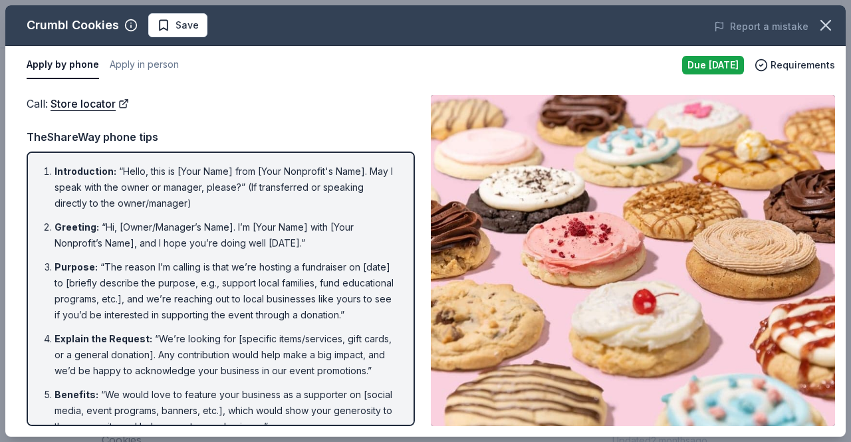
drag, startPoint x: 121, startPoint y: 181, endPoint x: 215, endPoint y: 231, distance: 106.5
click at [215, 231] on ol "Introduction : “Hello, this is [Your Name] from [Your Nonprofit's Name]. May I …" at bounding box center [221, 410] width 364 height 492
drag, startPoint x: 48, startPoint y: 164, endPoint x: 178, endPoint y: 283, distance: 176.9
click at [178, 283] on ol "Introduction : “Hello, this is [Your Name] from [Your Nonprofit's Name]. May I …" at bounding box center [221, 410] width 364 height 492
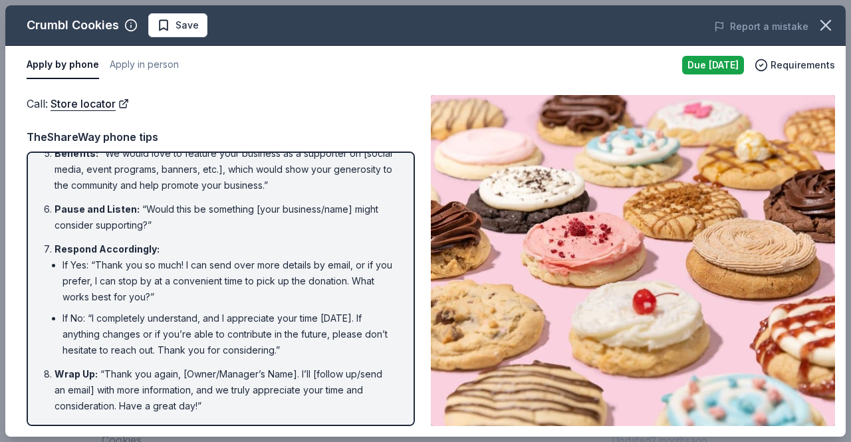
click at [218, 393] on li "Wrap Up : “Thank you again, [Owner/Manager’s Name]. I’ll [follow up/send an ema…" at bounding box center [225, 390] width 340 height 48
drag, startPoint x: 221, startPoint y: 402, endPoint x: 109, endPoint y: 209, distance: 222.8
click at [109, 209] on ol "Introduction : “Hello, this is [Your Name] from [Your Nonprofit's Name]. May I …" at bounding box center [221, 168] width 364 height 492
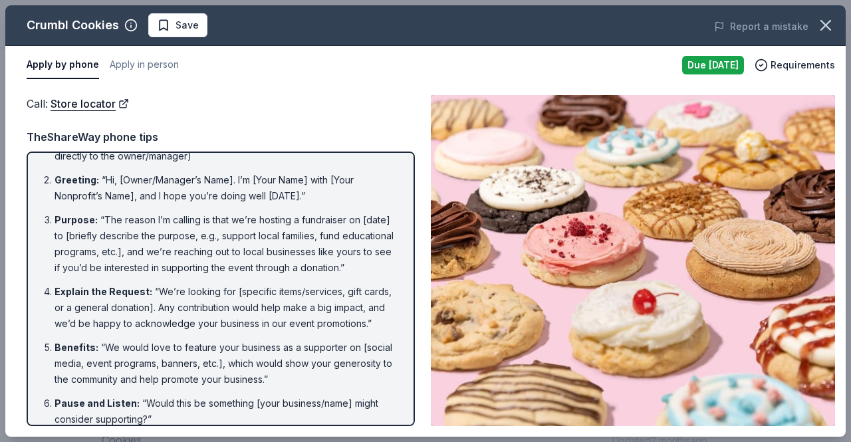
scroll to position [0, 0]
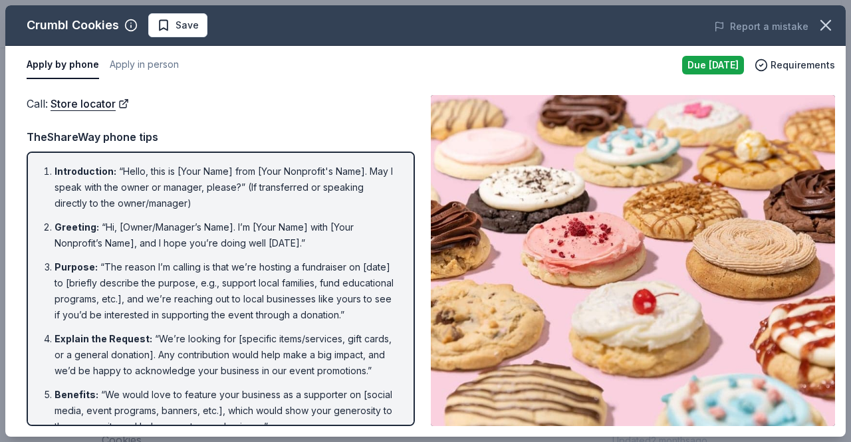
drag, startPoint x: 53, startPoint y: 171, endPoint x: 197, endPoint y: 271, distance: 174.8
click at [197, 271] on ol "Introduction : “Hello, this is [Your Name] from [Your Nonprofit's Name]. May I …" at bounding box center [221, 410] width 364 height 492
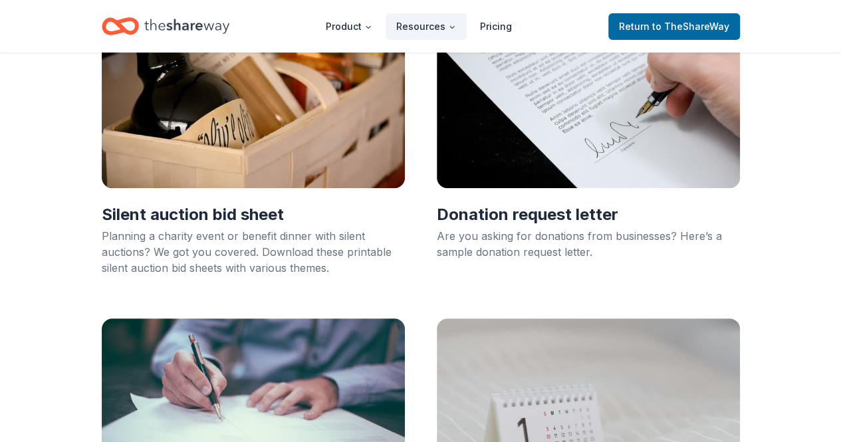
scroll to position [172, 0]
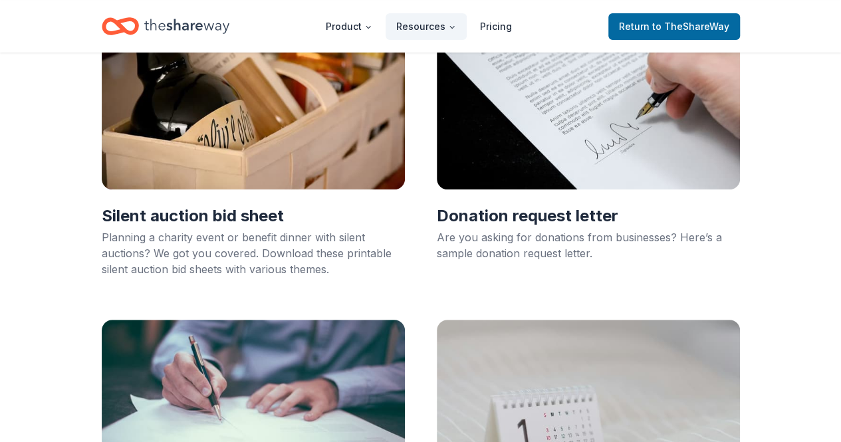
click at [497, 217] on h2 "Donation request letter" at bounding box center [588, 215] width 303 height 21
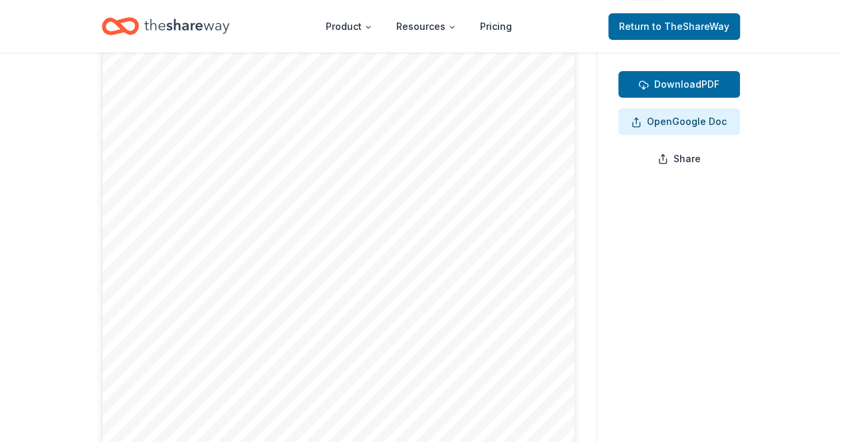
scroll to position [195, 0]
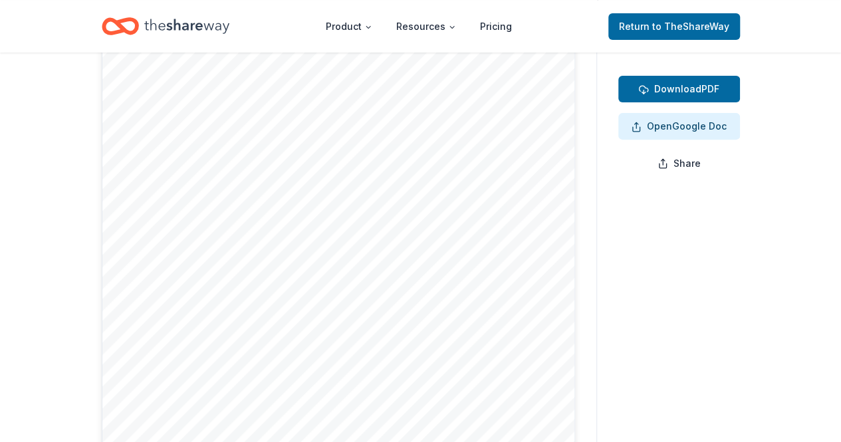
drag, startPoint x: 158, startPoint y: 132, endPoint x: 266, endPoint y: 219, distance: 138.5
click at [266, 219] on div at bounding box center [338, 297] width 473 height 613
click at [659, 129] on span "Open" at bounding box center [659, 125] width 25 height 11
